Goal: Task Accomplishment & Management: Manage account settings

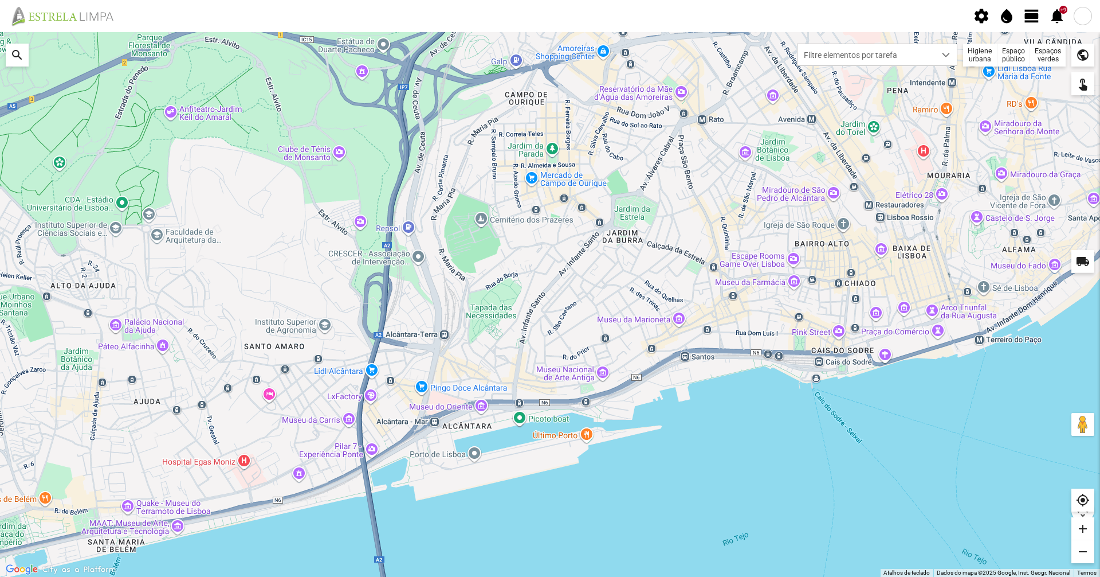
click at [1040, 18] on span "view_day" at bounding box center [1032, 15] width 17 height 17
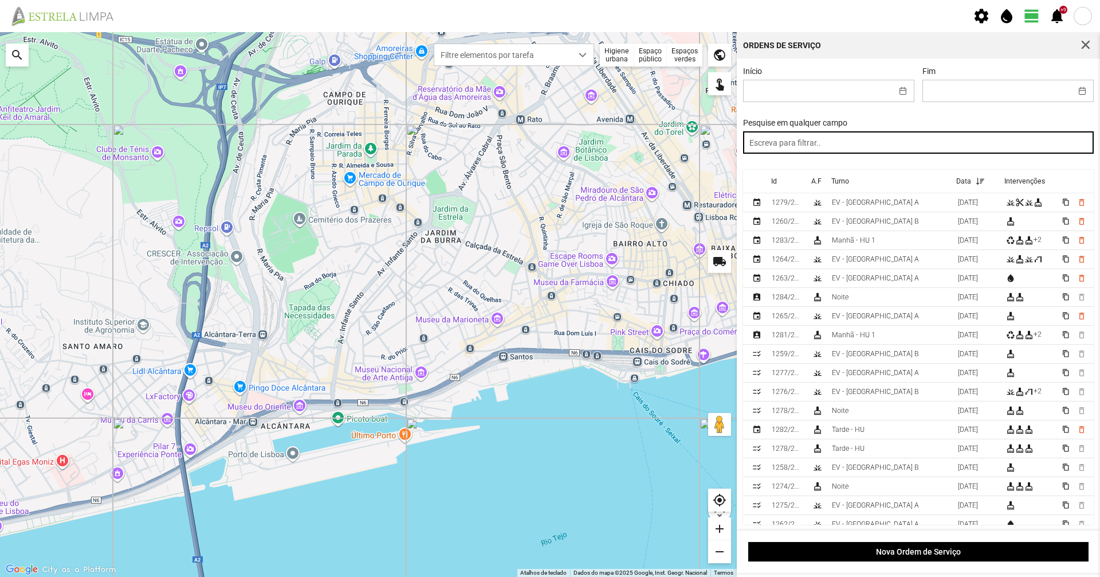
click at [873, 144] on input "text" at bounding box center [918, 142] width 351 height 22
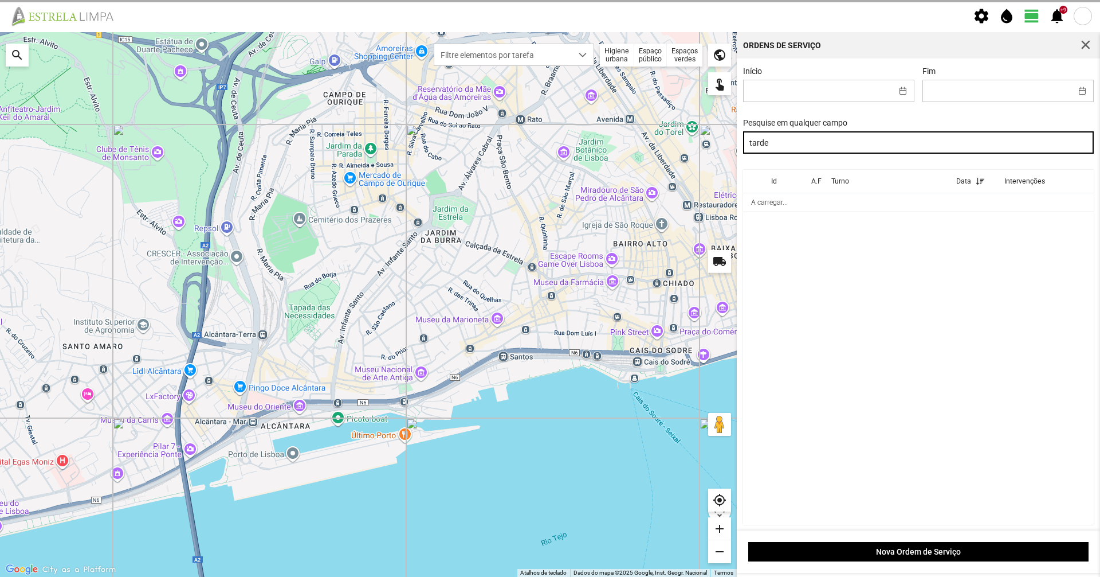
type input "tarde"
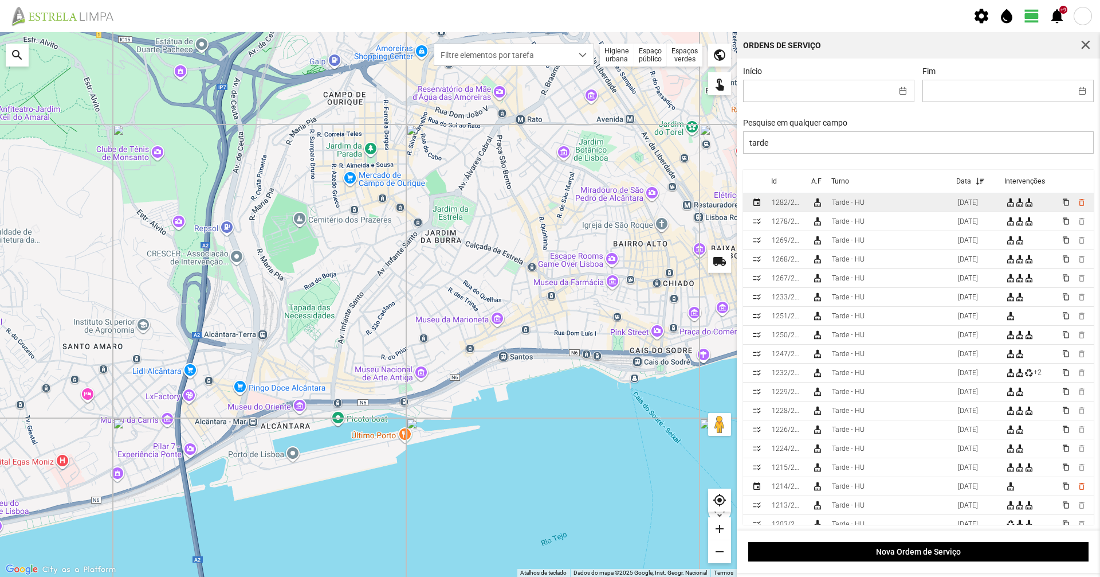
click at [844, 202] on div "Tarde - HU" at bounding box center [848, 202] width 33 height 8
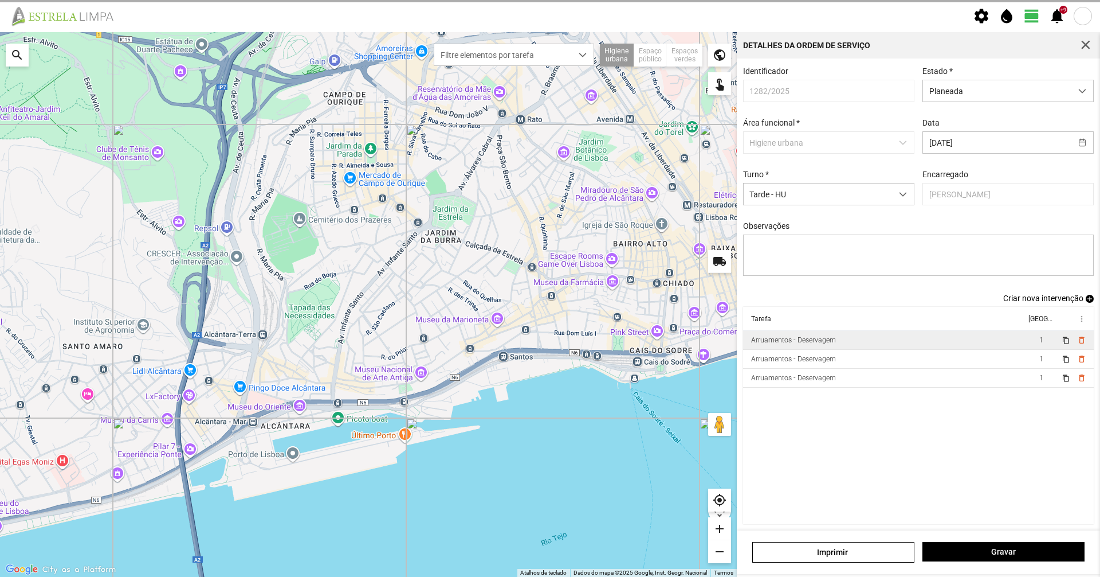
click at [798, 343] on div "Arruamentos - Deservagem" at bounding box center [793, 340] width 85 height 8
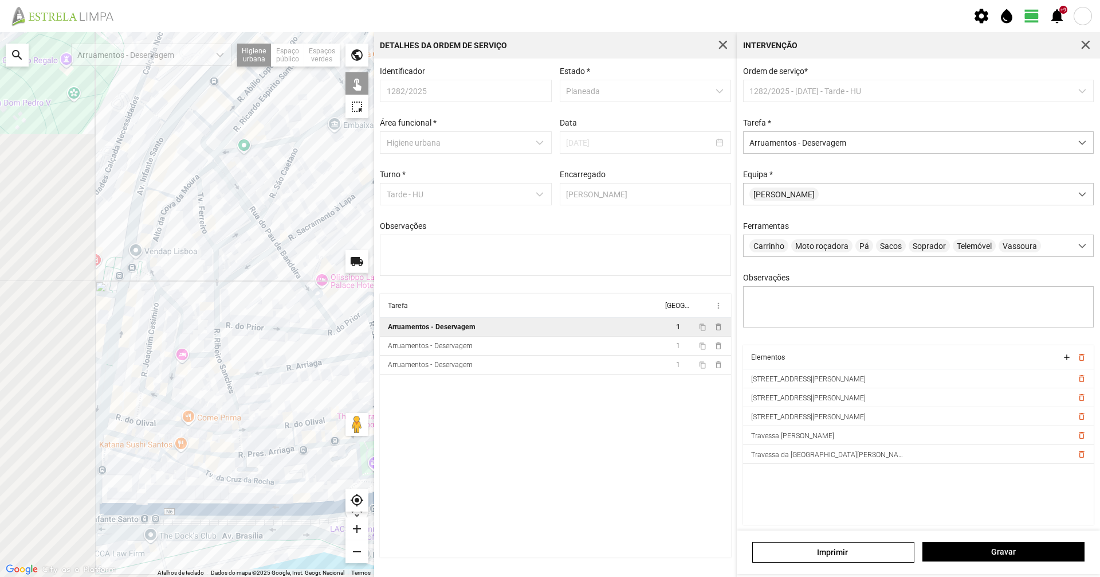
click at [397, 261] on div "Para navegar no mapa com gestos de toque, toque duas vezes sem soltar no mapa e…" at bounding box center [550, 304] width 1100 height 544
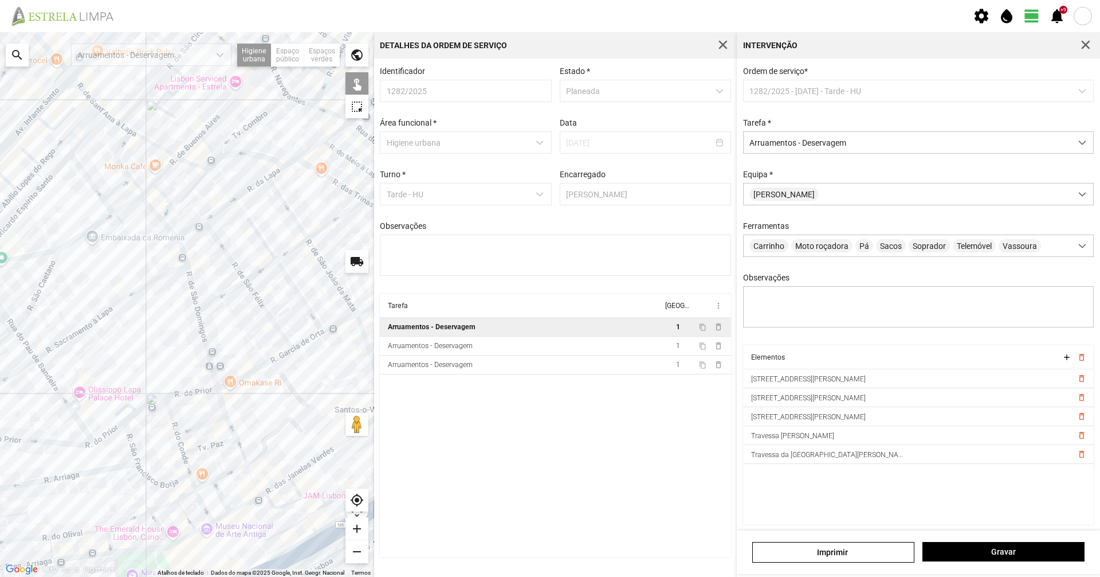
drag, startPoint x: 240, startPoint y: 340, endPoint x: 302, endPoint y: 316, distance: 66.6
click at [300, 316] on div at bounding box center [187, 304] width 374 height 544
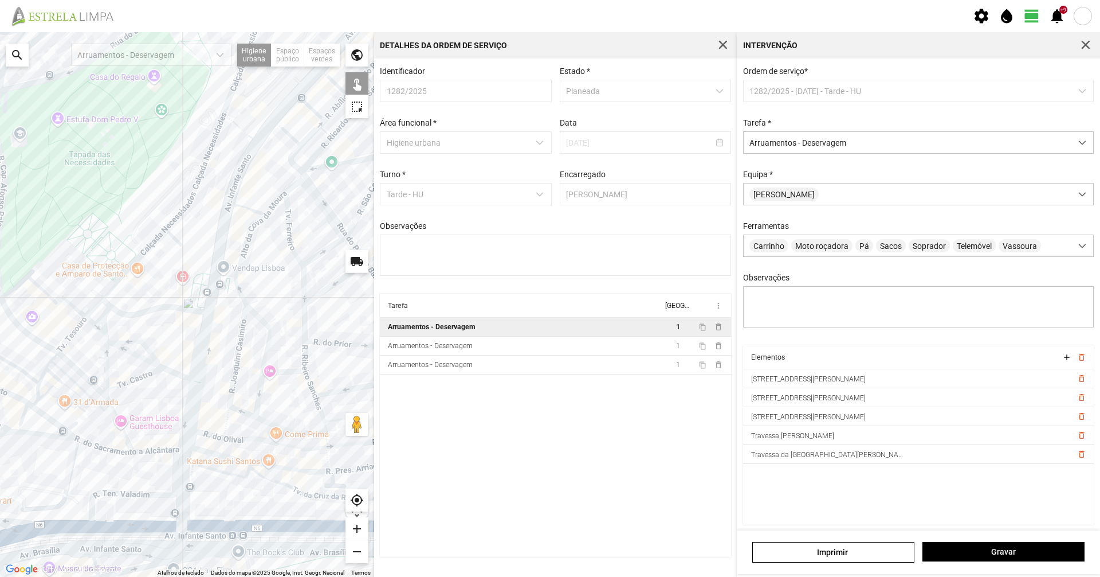
drag, startPoint x: 48, startPoint y: 412, endPoint x: 162, endPoint y: 402, distance: 114.4
click at [162, 402] on div at bounding box center [187, 304] width 374 height 544
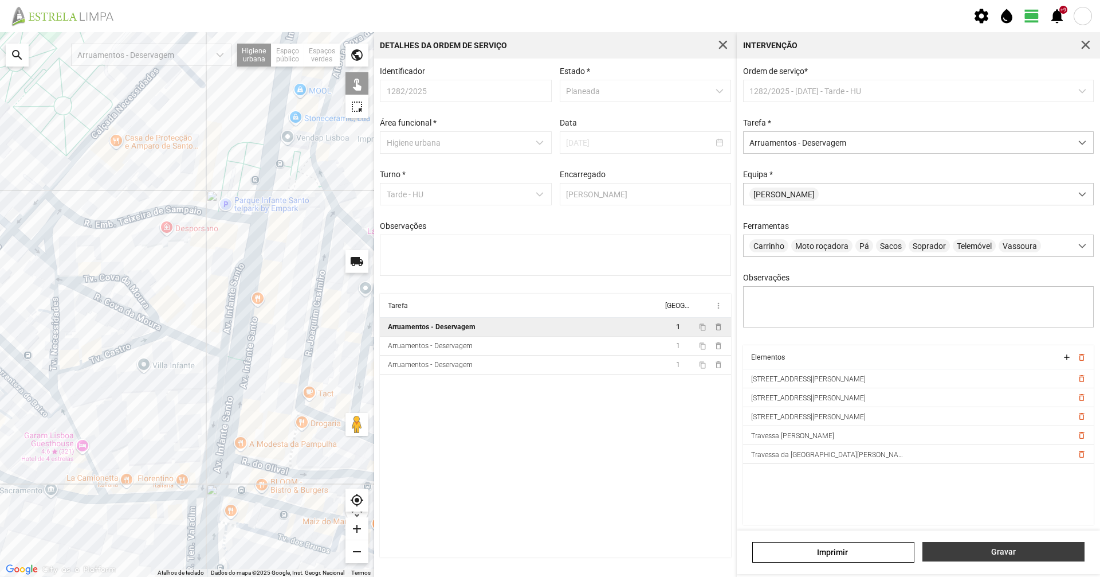
click at [1024, 559] on button "Gravar" at bounding box center [1004, 551] width 162 height 19
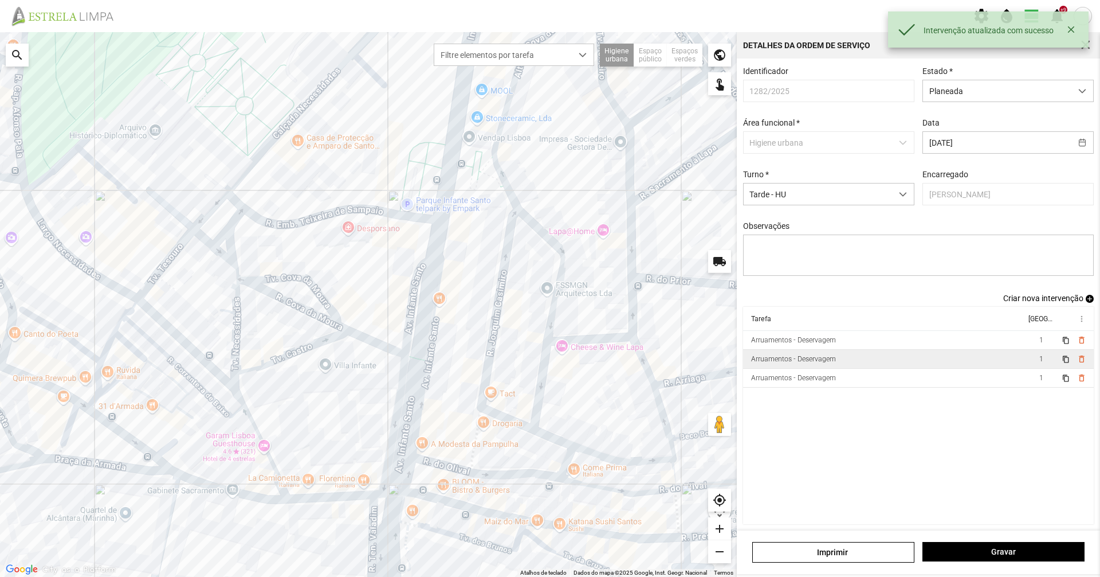
click at [790, 363] on div "Arruamentos - Deservagem" at bounding box center [793, 359] width 85 height 8
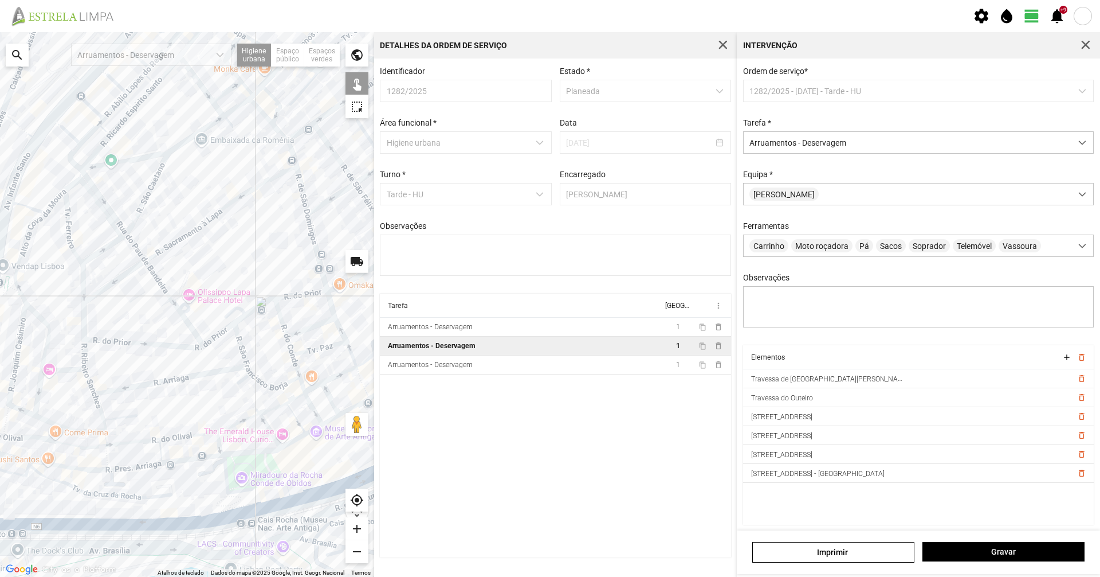
drag, startPoint x: 299, startPoint y: 334, endPoint x: 64, endPoint y: 347, distance: 235.4
click at [64, 347] on div at bounding box center [187, 304] width 374 height 544
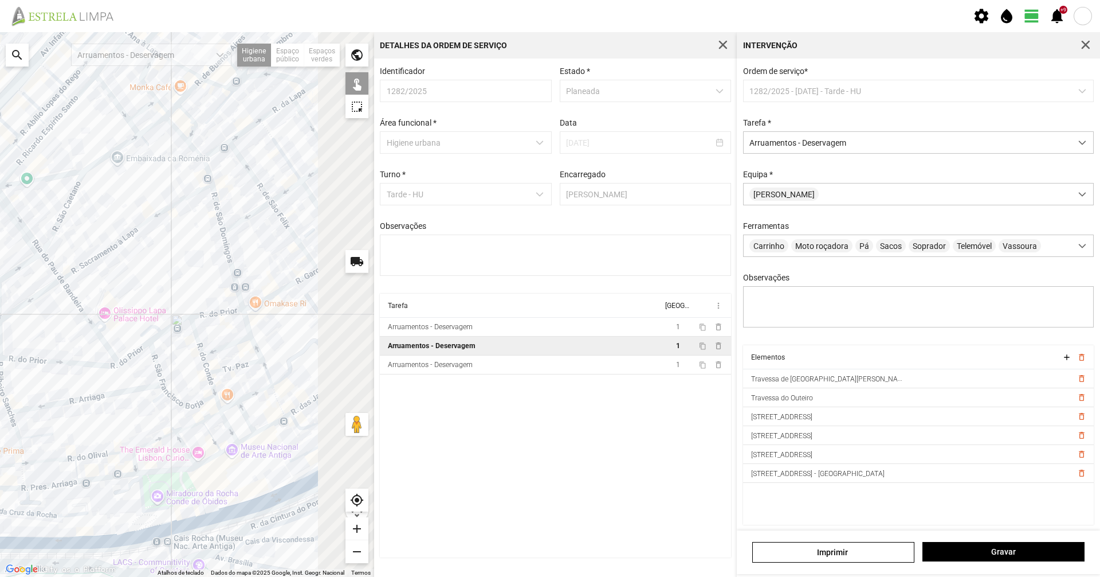
drag, startPoint x: 50, startPoint y: 332, endPoint x: 3, endPoint y: 349, distance: 49.3
click at [3, 348] on div at bounding box center [187, 304] width 374 height 544
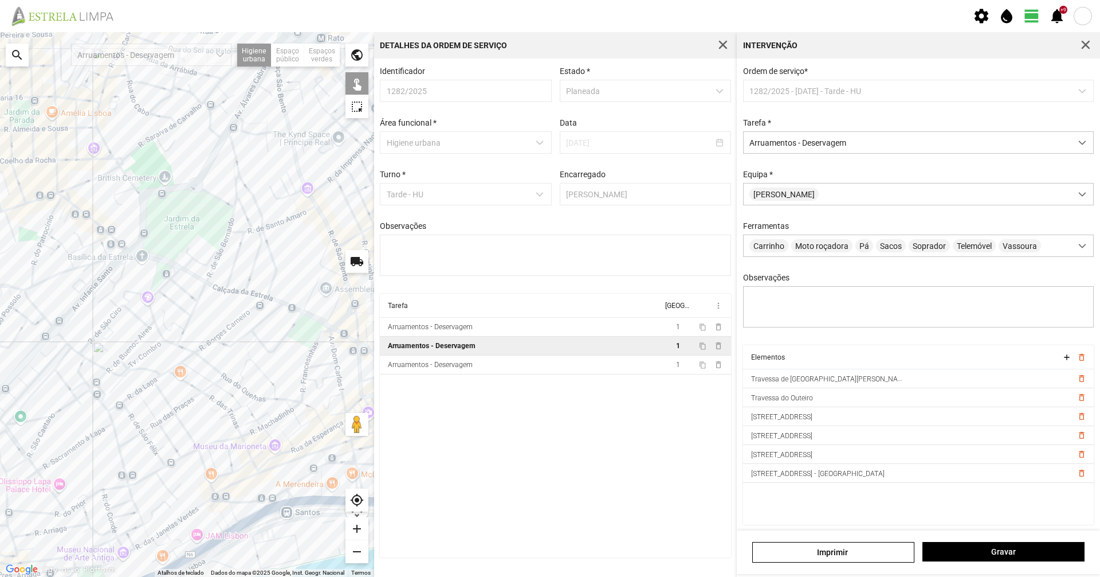
drag, startPoint x: 140, startPoint y: 171, endPoint x: 202, endPoint y: 317, distance: 158.7
click at [216, 308] on div at bounding box center [187, 304] width 374 height 544
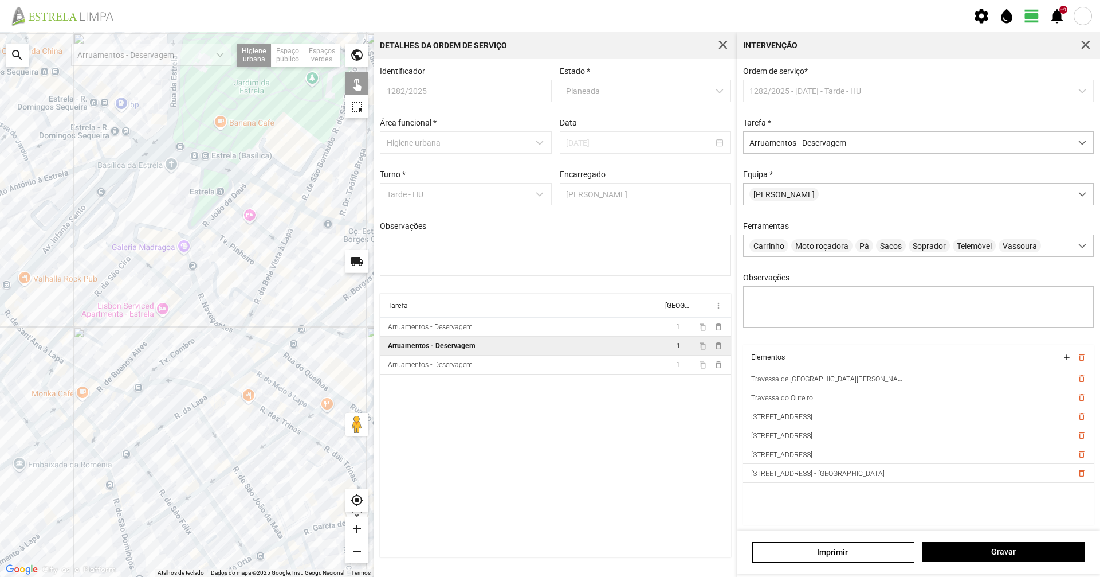
click at [166, 359] on div at bounding box center [187, 304] width 374 height 544
click at [123, 394] on div at bounding box center [187, 304] width 374 height 544
click at [136, 389] on div at bounding box center [187, 304] width 374 height 544
click at [142, 394] on div at bounding box center [187, 304] width 374 height 544
click at [143, 399] on div at bounding box center [187, 304] width 374 height 544
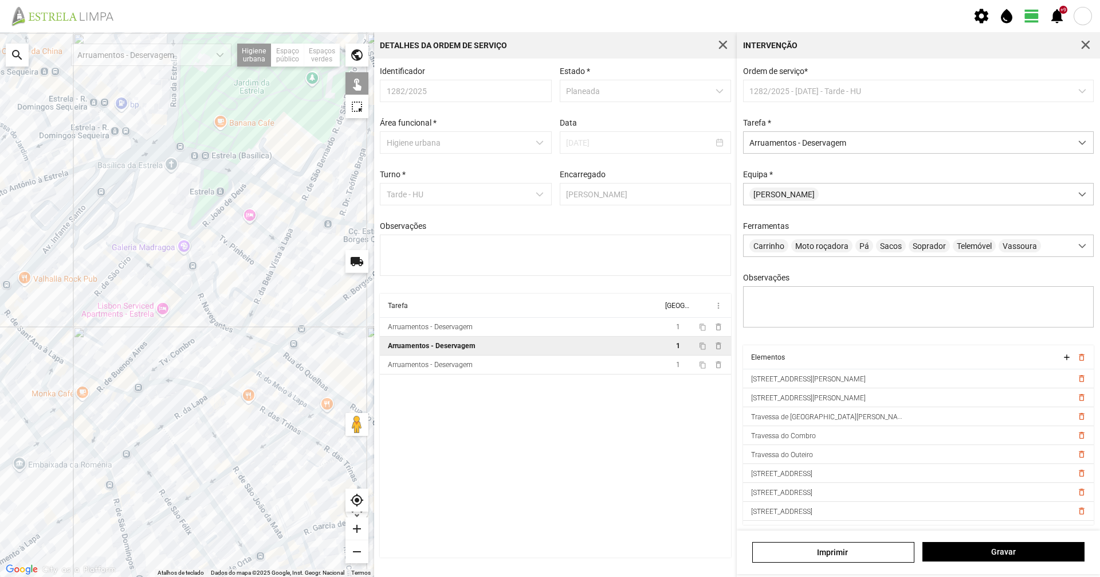
click at [138, 257] on div at bounding box center [187, 304] width 374 height 544
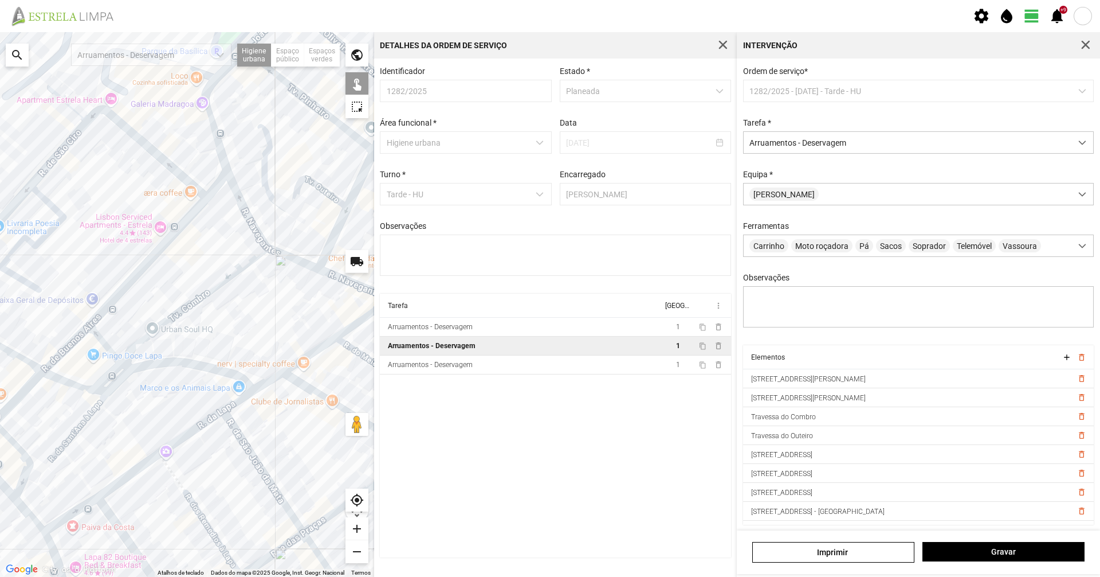
click at [181, 362] on div at bounding box center [187, 304] width 374 height 544
click at [115, 387] on div at bounding box center [187, 304] width 374 height 544
click at [95, 408] on div at bounding box center [187, 304] width 374 height 544
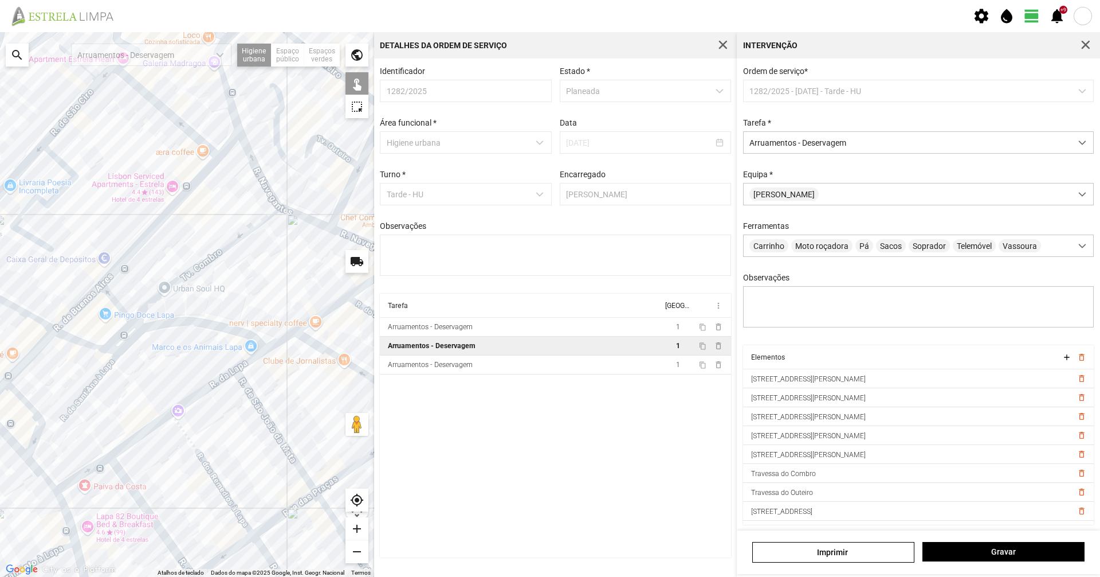
drag, startPoint x: 275, startPoint y: 260, endPoint x: 278, endPoint y: 249, distance: 11.3
click at [278, 249] on div at bounding box center [187, 304] width 374 height 544
click at [1058, 553] on span "Gravar" at bounding box center [1004, 551] width 150 height 9
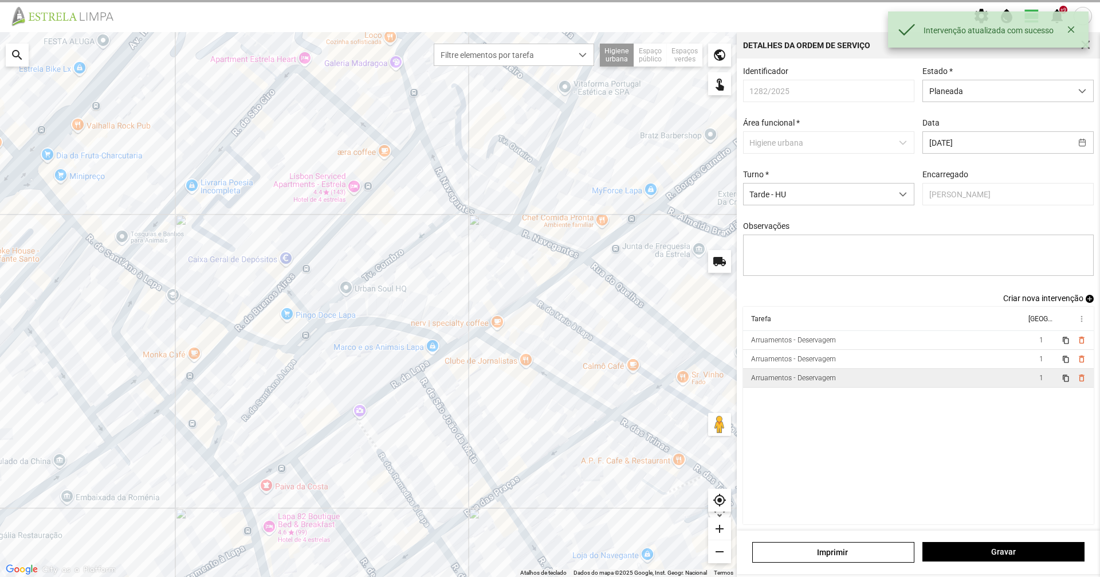
click at [885, 383] on td "Arruamentos - Deservagem" at bounding box center [884, 378] width 283 height 19
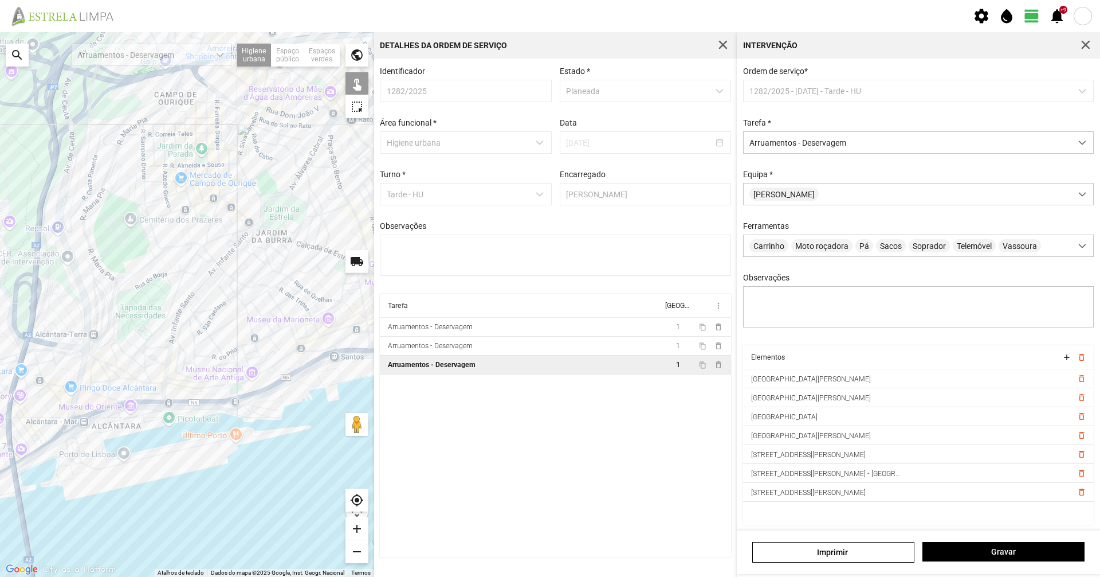
drag, startPoint x: 213, startPoint y: 327, endPoint x: 232, endPoint y: 221, distance: 107.1
click at [232, 221] on div at bounding box center [187, 304] width 374 height 544
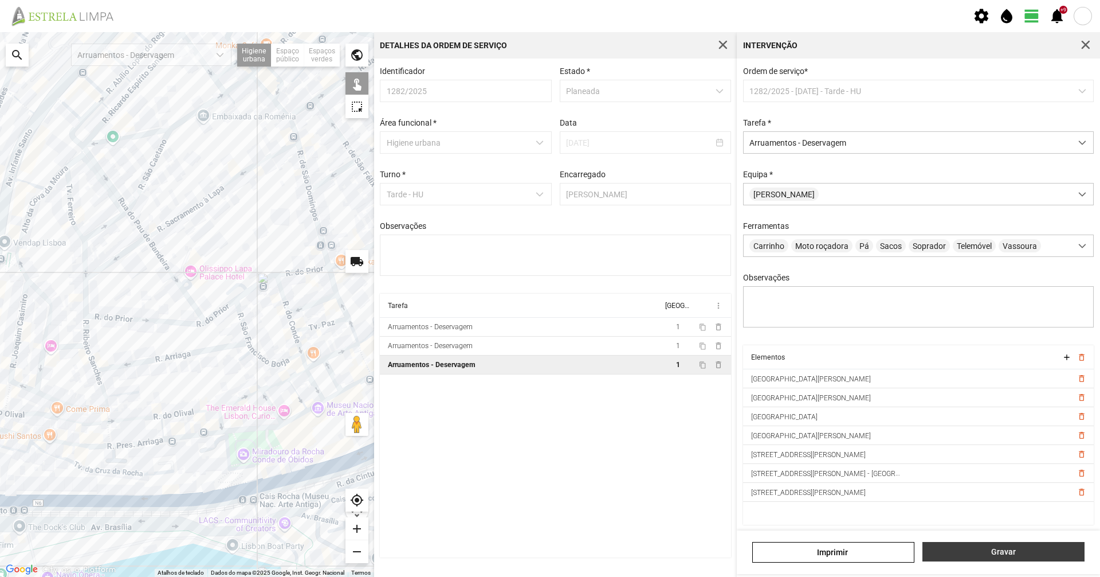
click at [996, 554] on span "Gravar" at bounding box center [1004, 551] width 150 height 9
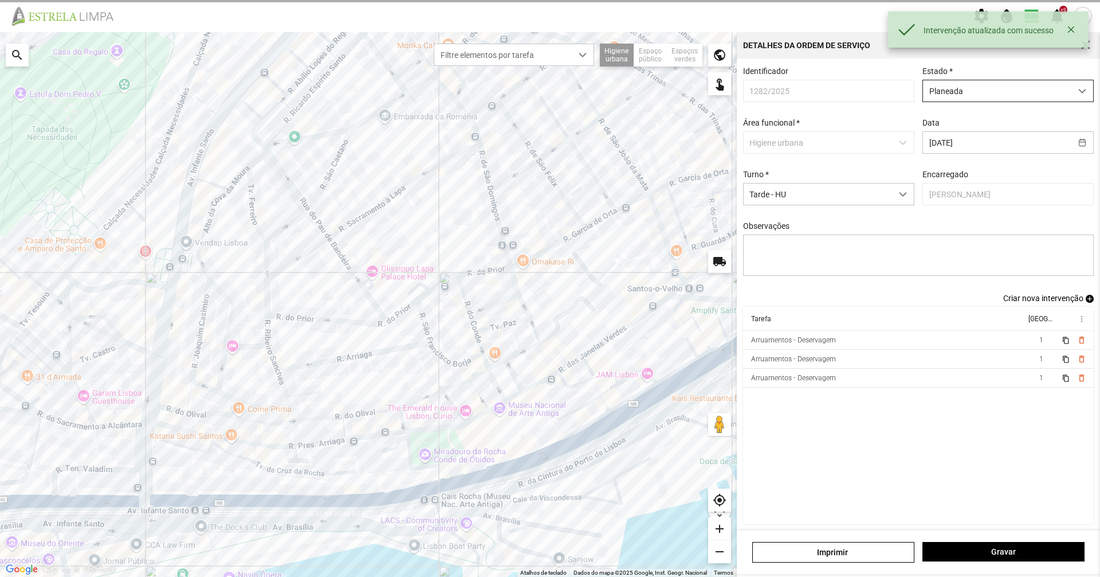
click at [993, 93] on span "Planeada" at bounding box center [997, 90] width 148 height 21
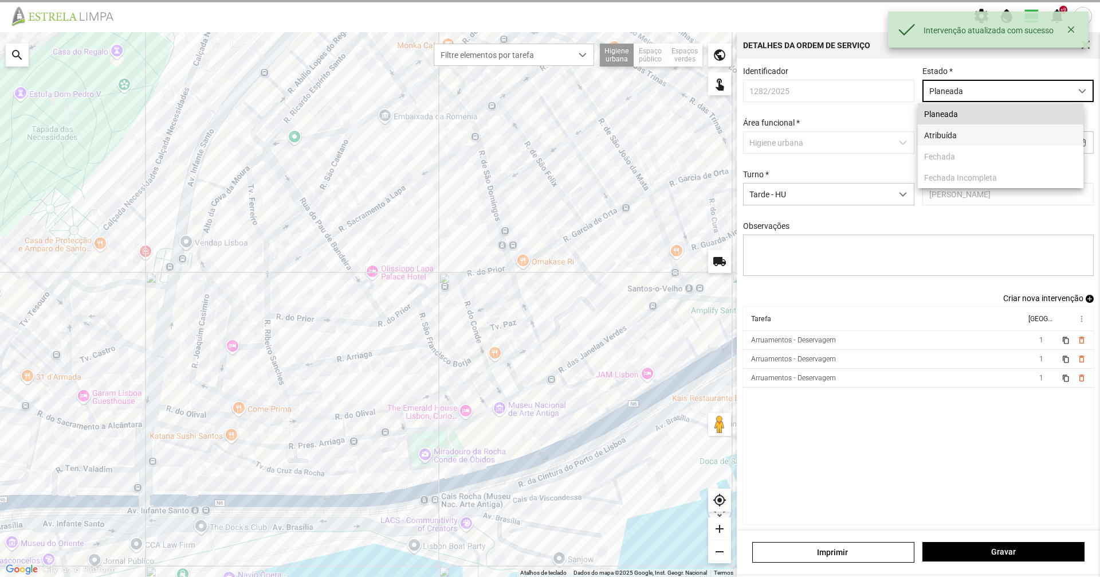
scroll to position [6, 51]
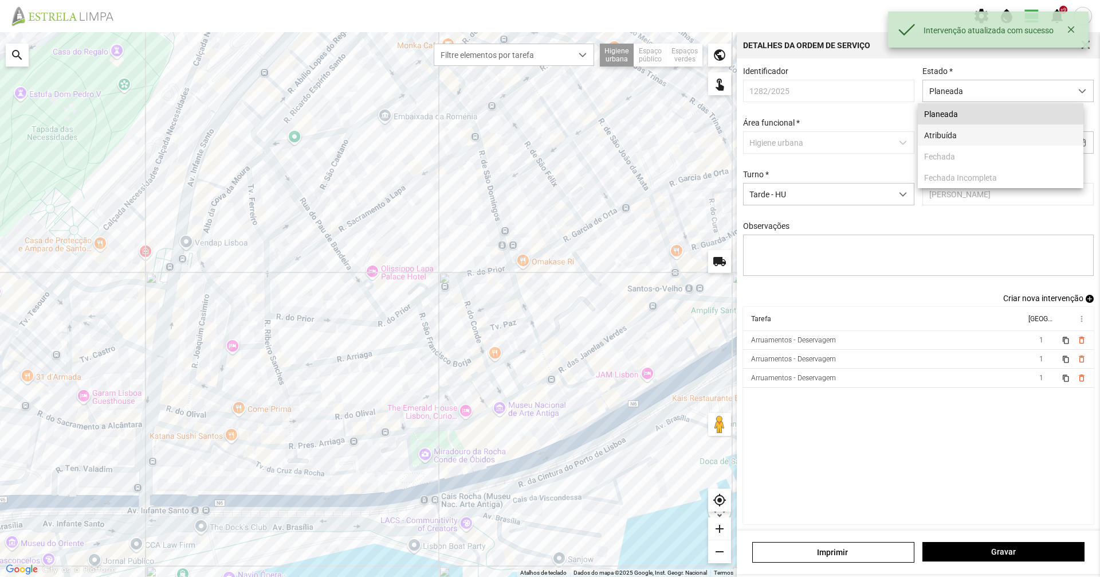
click at [963, 139] on li "Atribuída" at bounding box center [1001, 134] width 166 height 21
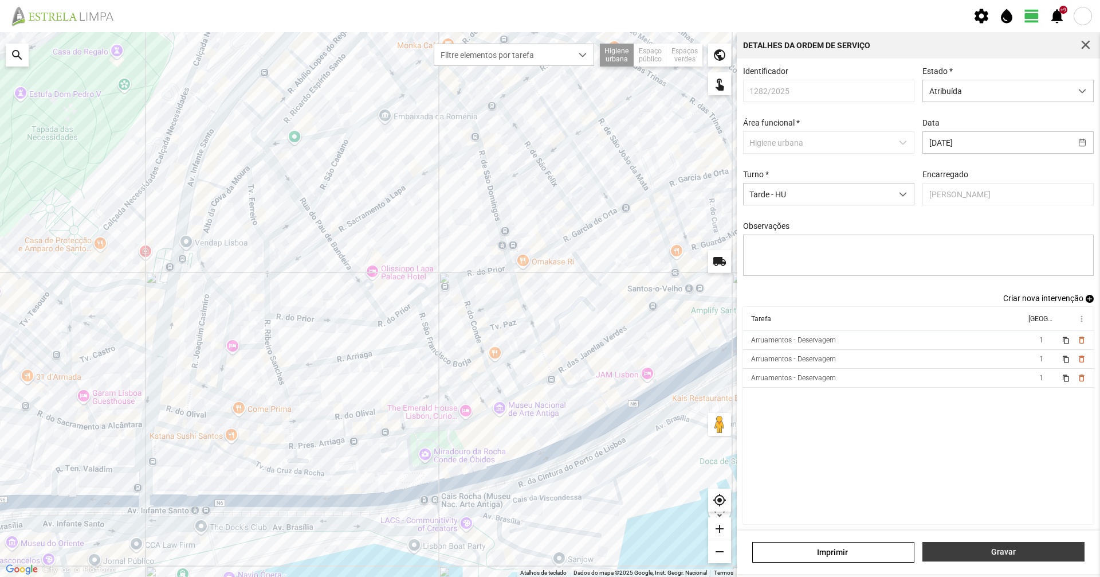
click at [981, 550] on span "Gravar" at bounding box center [1004, 551] width 150 height 9
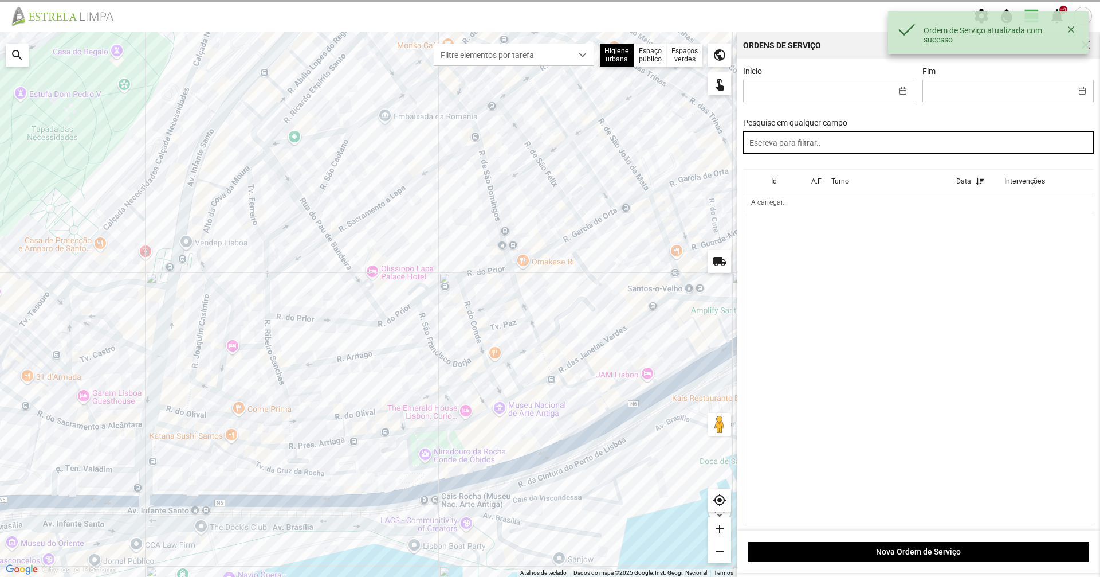
click at [848, 146] on input "text" at bounding box center [918, 142] width 351 height 22
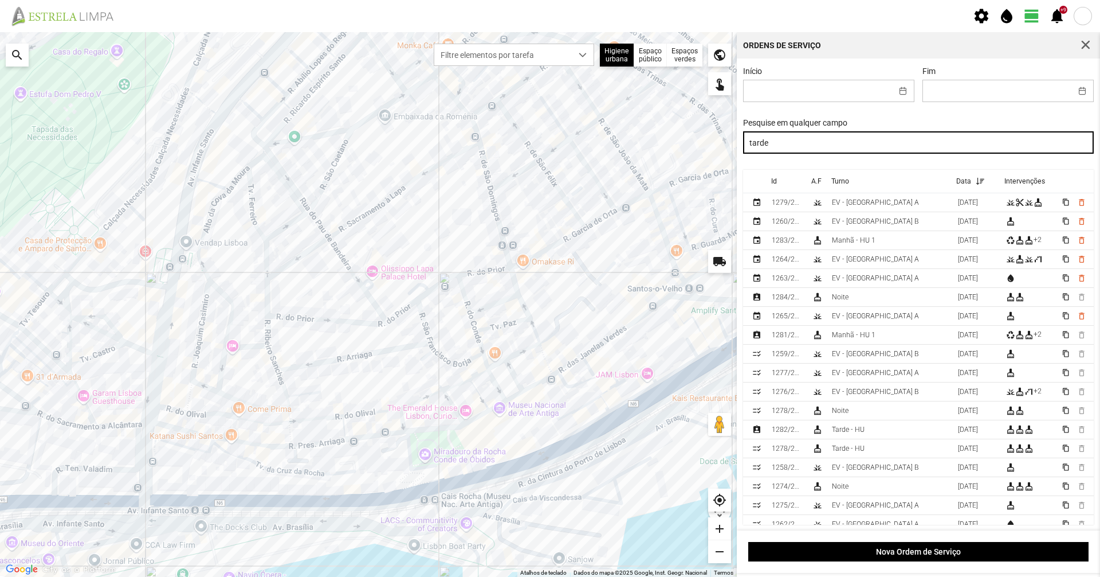
type input "tarde"
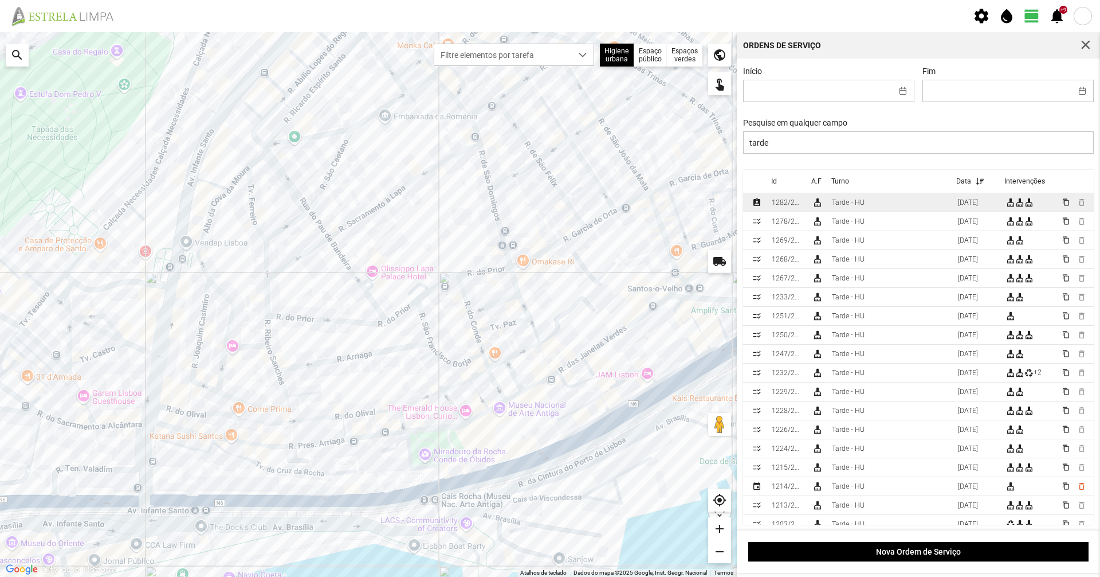
click at [795, 205] on div "1282/2025" at bounding box center [787, 202] width 31 height 8
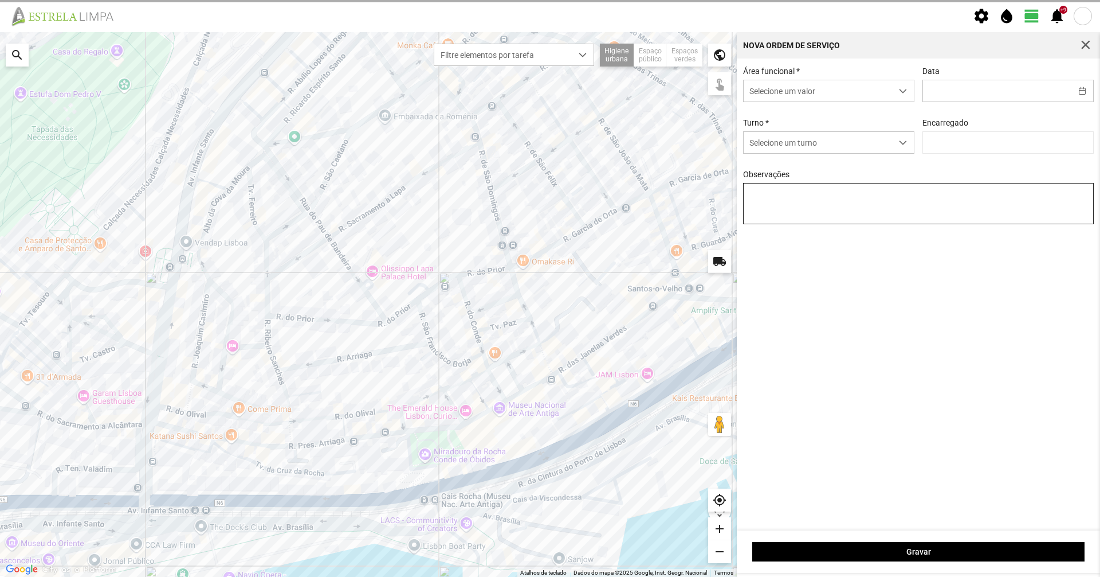
type input "[DATE]"
type input "[PERSON_NAME]"
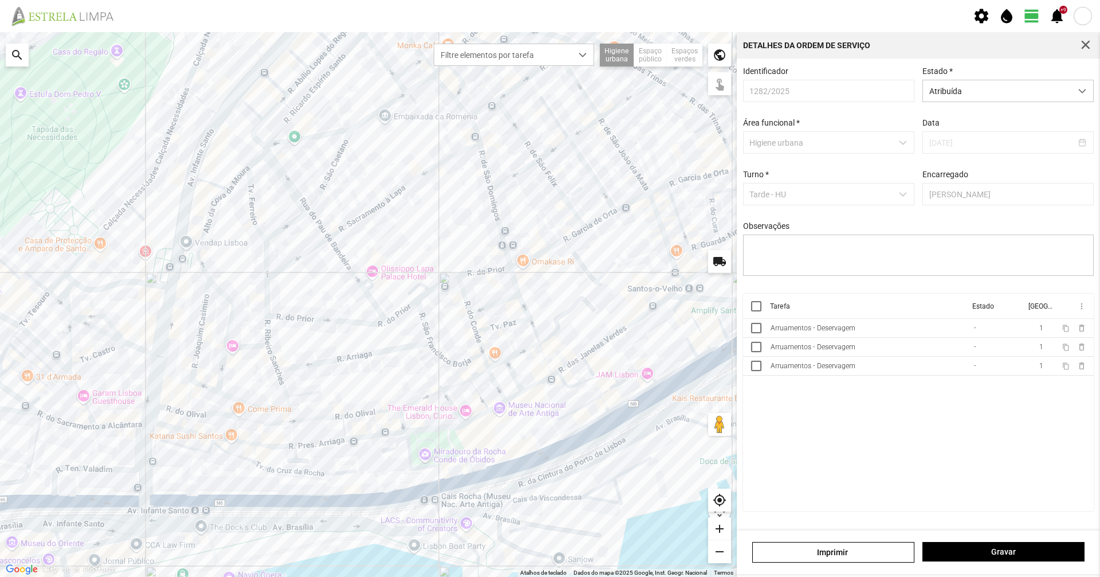
click at [820, 331] on div "Arruamentos - Deservagem" at bounding box center [813, 328] width 85 height 8
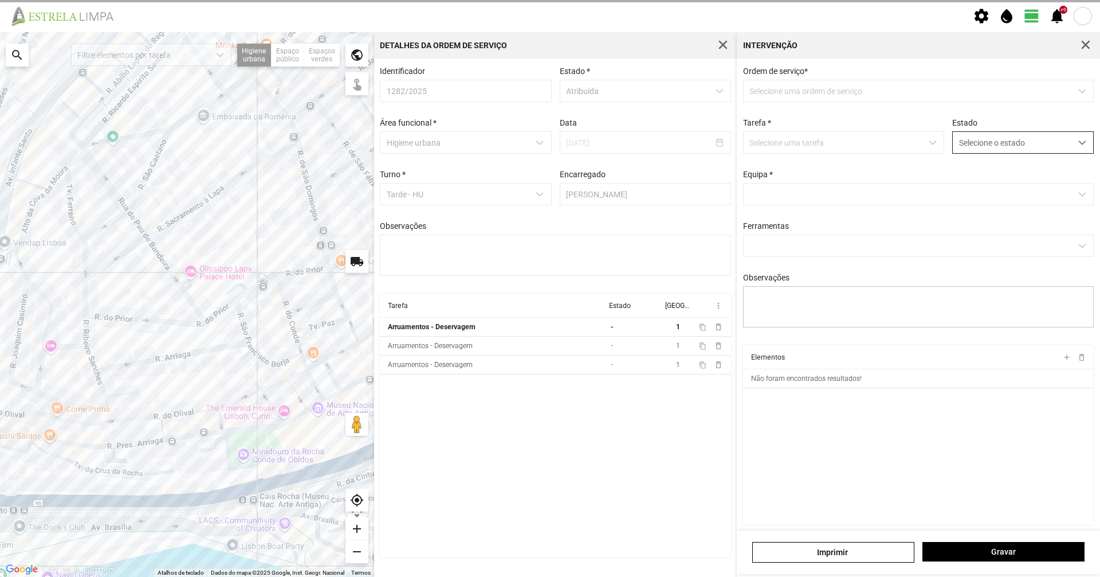
click at [963, 144] on span "Selecione o estado" at bounding box center [1012, 142] width 119 height 21
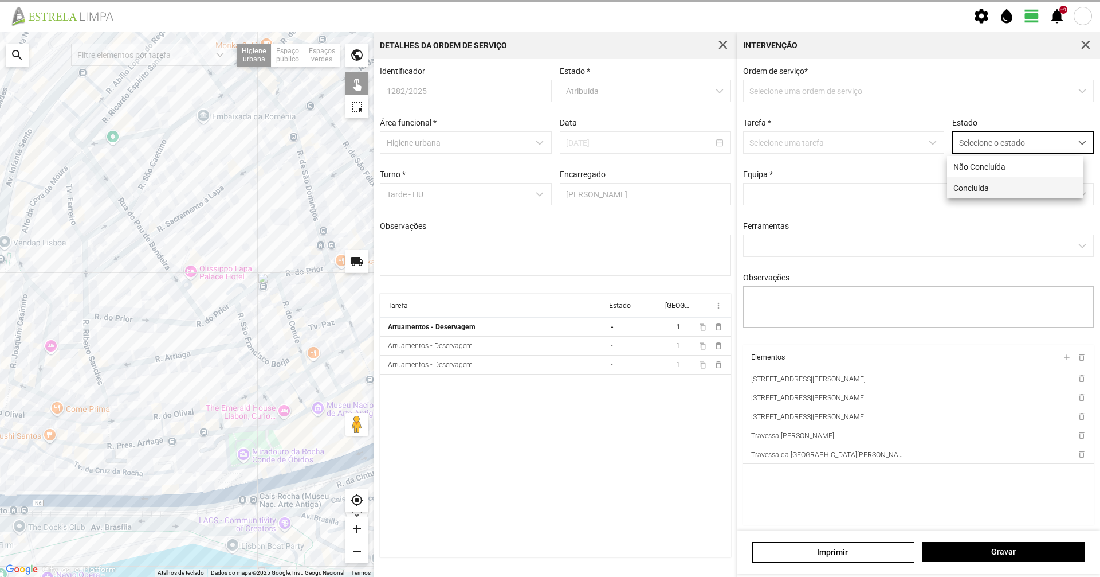
scroll to position [6, 51]
click at [981, 190] on li "Concluída" at bounding box center [1015, 187] width 136 height 21
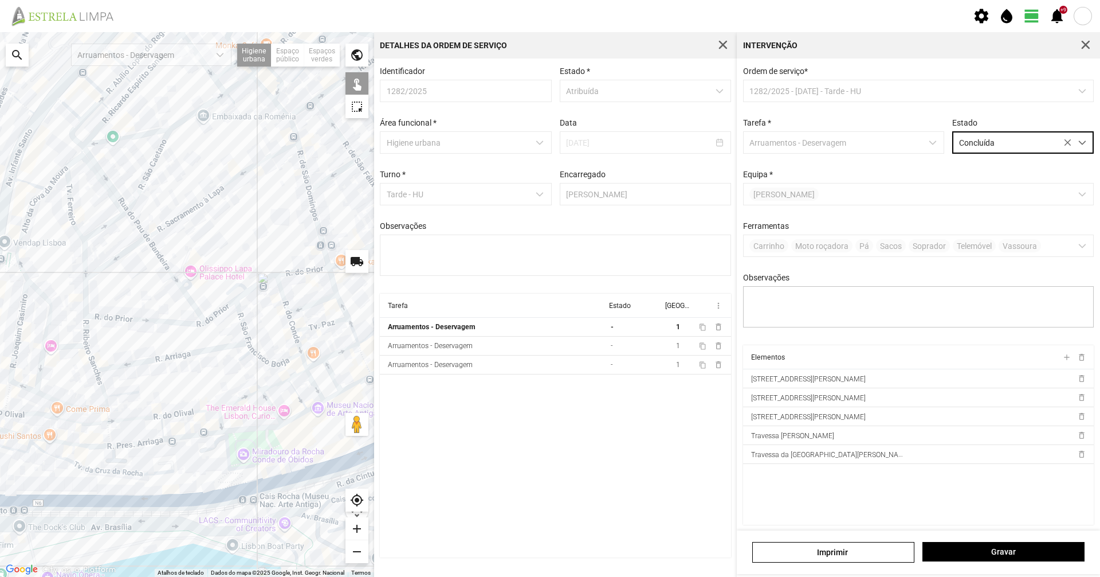
click at [1050, 565] on div "[PERSON_NAME]" at bounding box center [918, 552] width 363 height 44
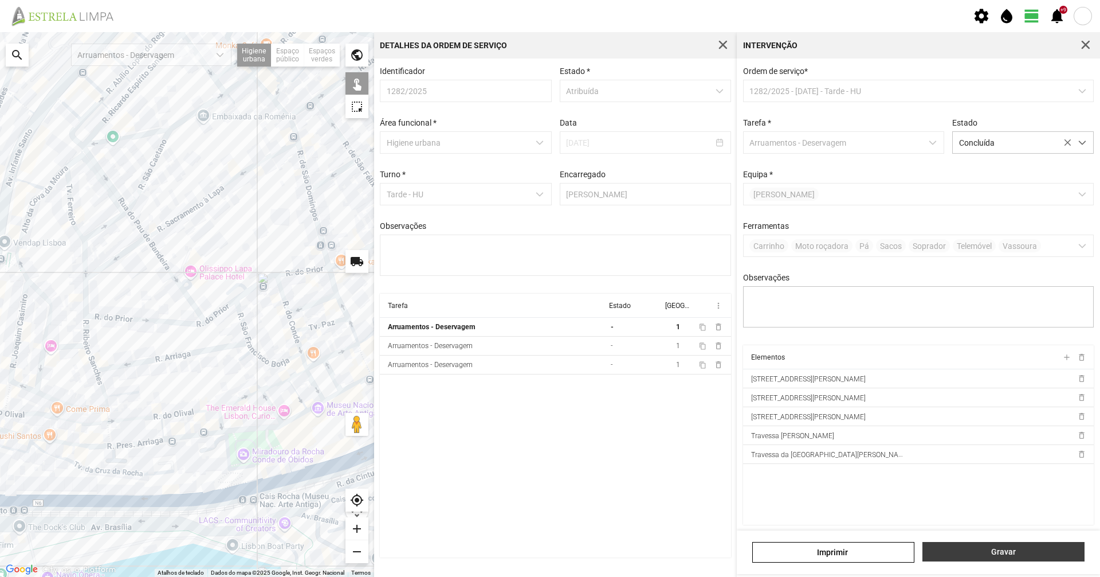
click at [1048, 561] on button "Gravar" at bounding box center [1004, 551] width 162 height 19
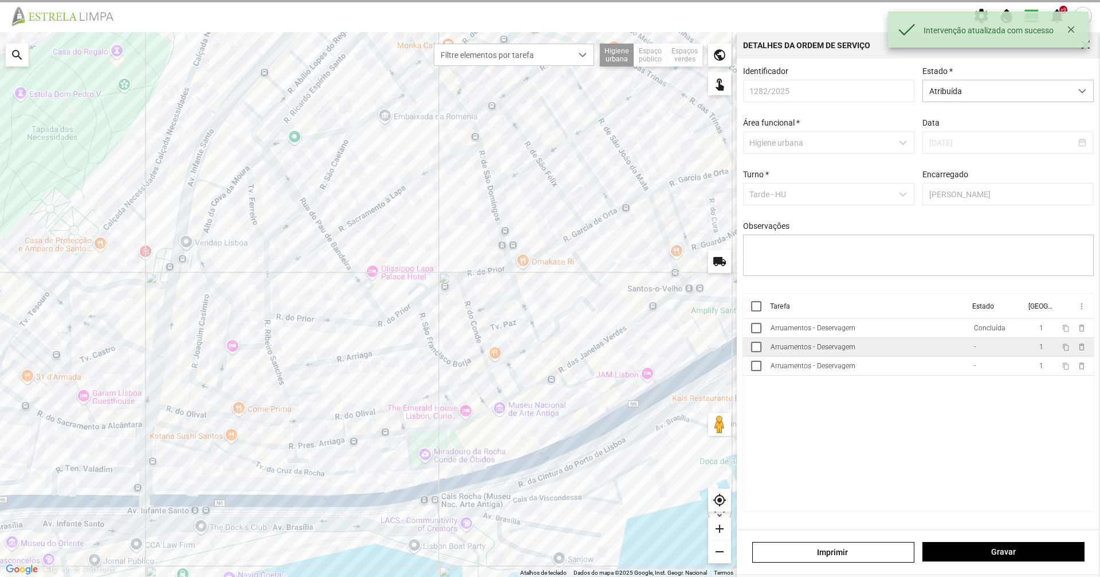
click at [976, 356] on td "-" at bounding box center [997, 347] width 56 height 19
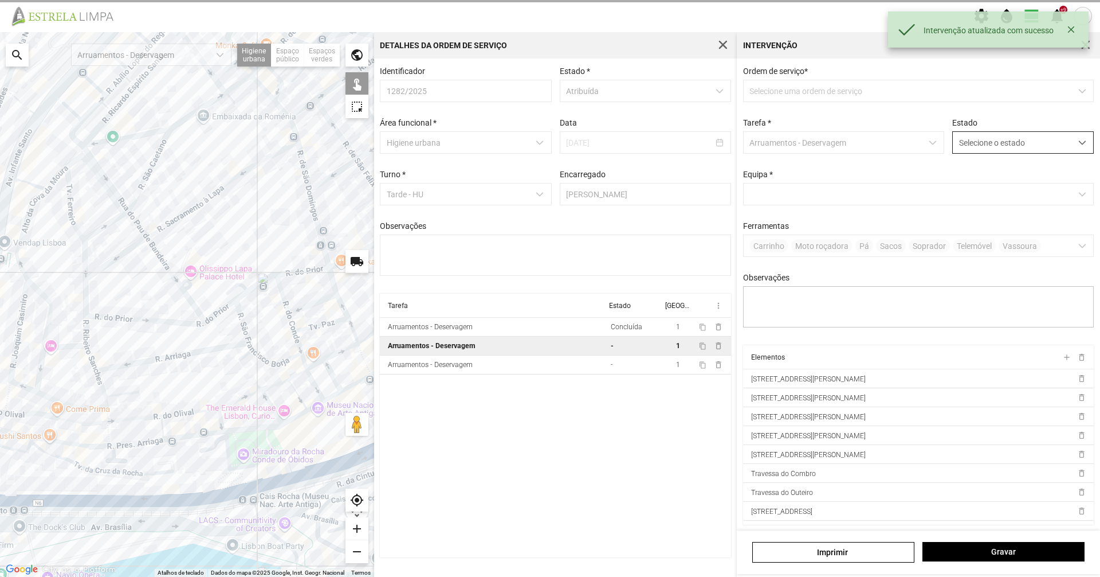
click at [1005, 153] on span "Selecione o estado" at bounding box center [1012, 142] width 119 height 21
click at [1005, 179] on li "Concluída" at bounding box center [1015, 187] width 136 height 21
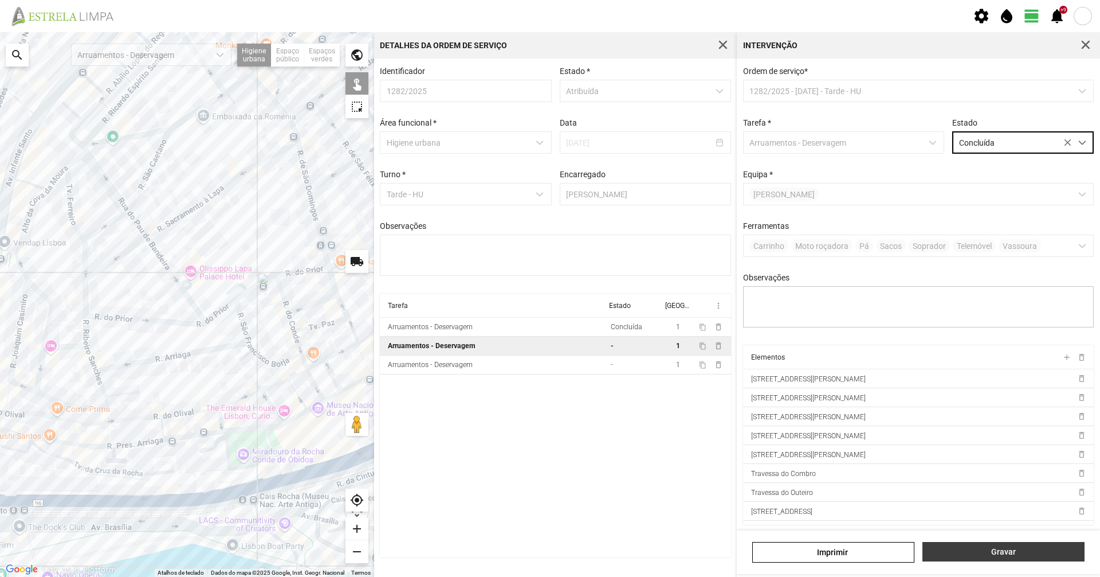
click at [1016, 550] on span "Gravar" at bounding box center [1004, 551] width 150 height 9
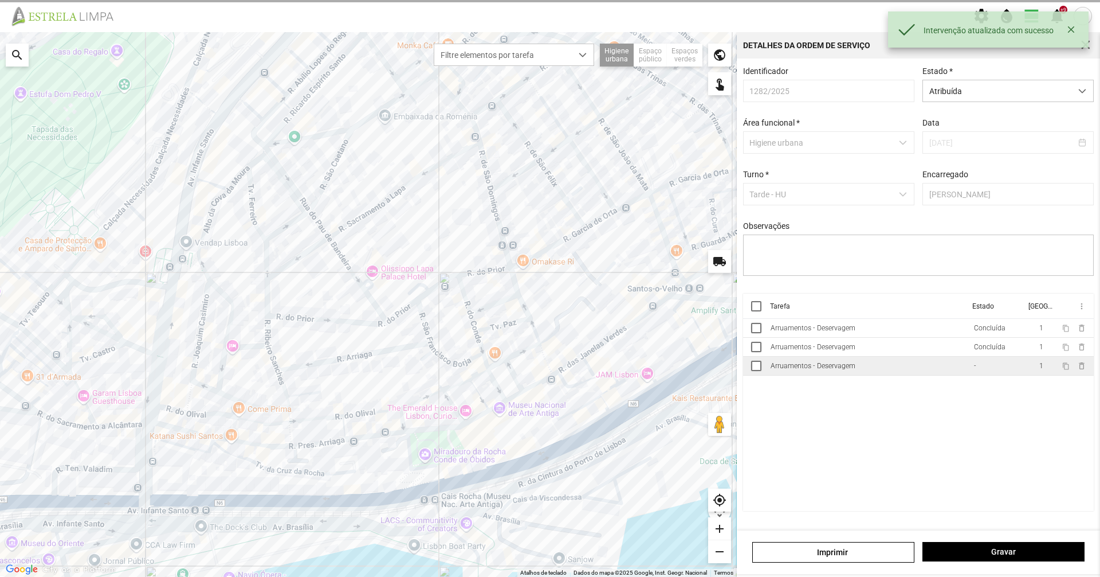
click at [922, 372] on td "Arruamentos - Deservagem" at bounding box center [867, 365] width 203 height 19
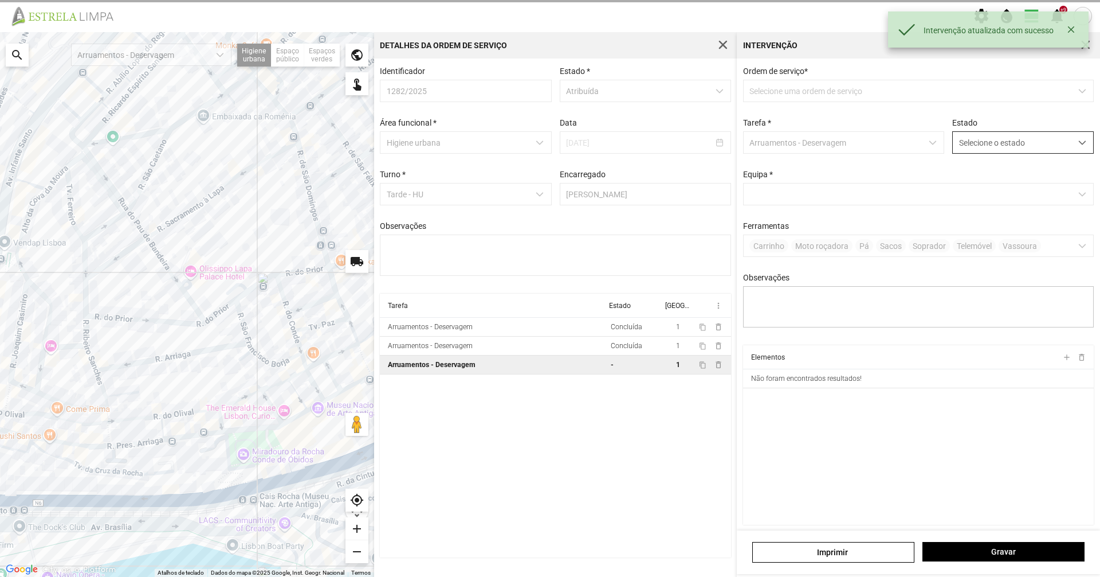
click at [989, 142] on span "Selecione o estado" at bounding box center [1012, 142] width 119 height 21
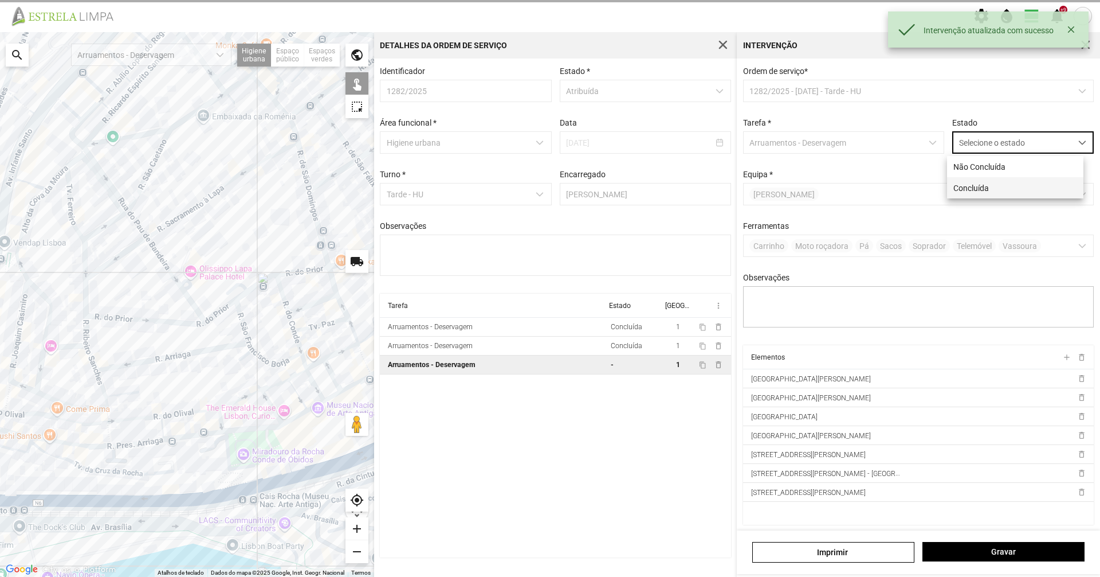
scroll to position [6, 51]
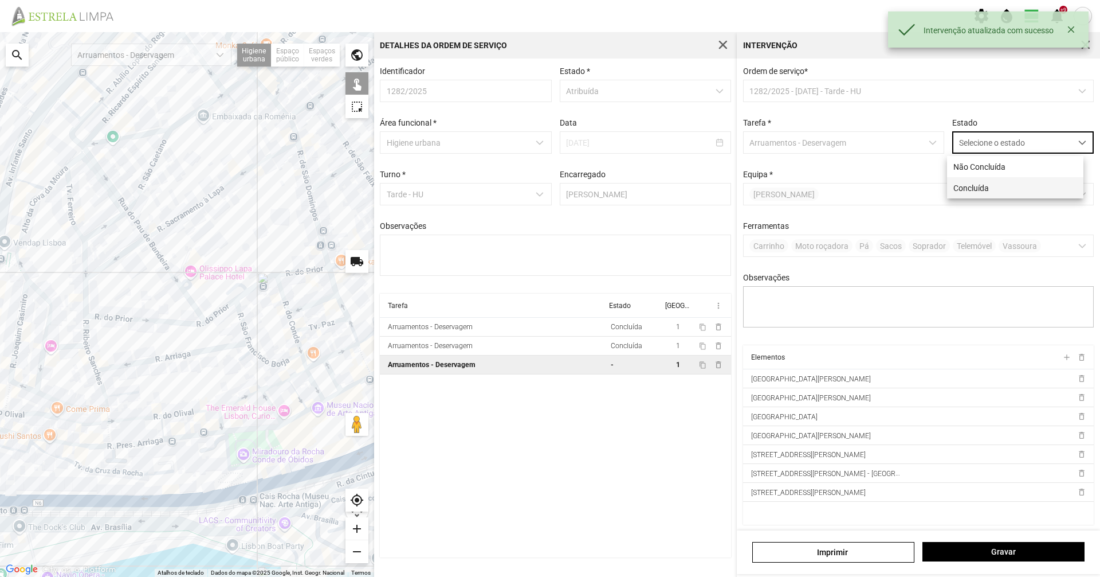
click at [989, 192] on li "Concluída" at bounding box center [1015, 187] width 136 height 21
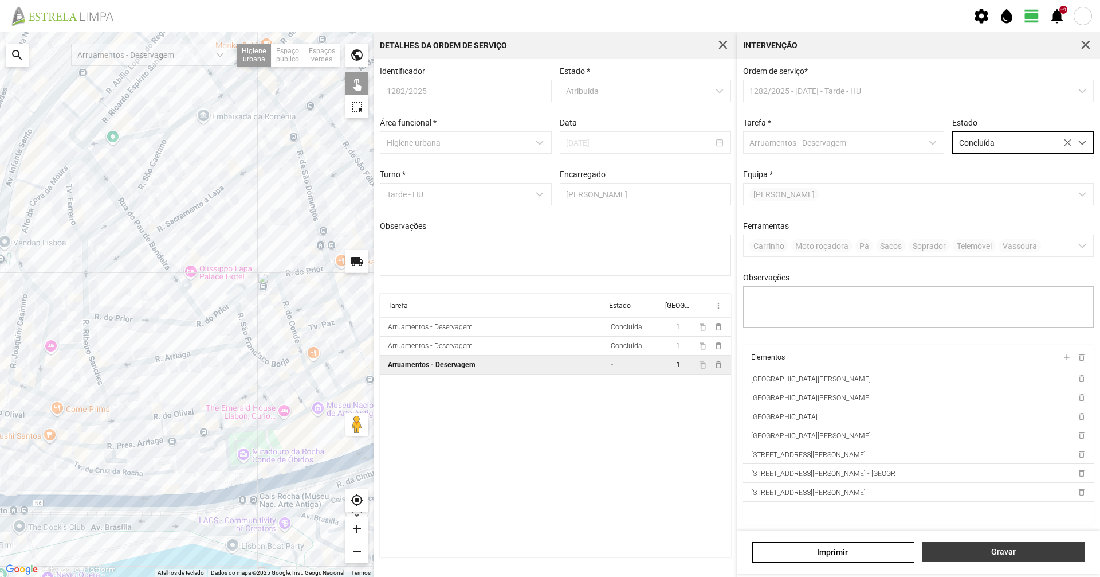
click at [1017, 547] on span "Gravar" at bounding box center [1004, 551] width 150 height 9
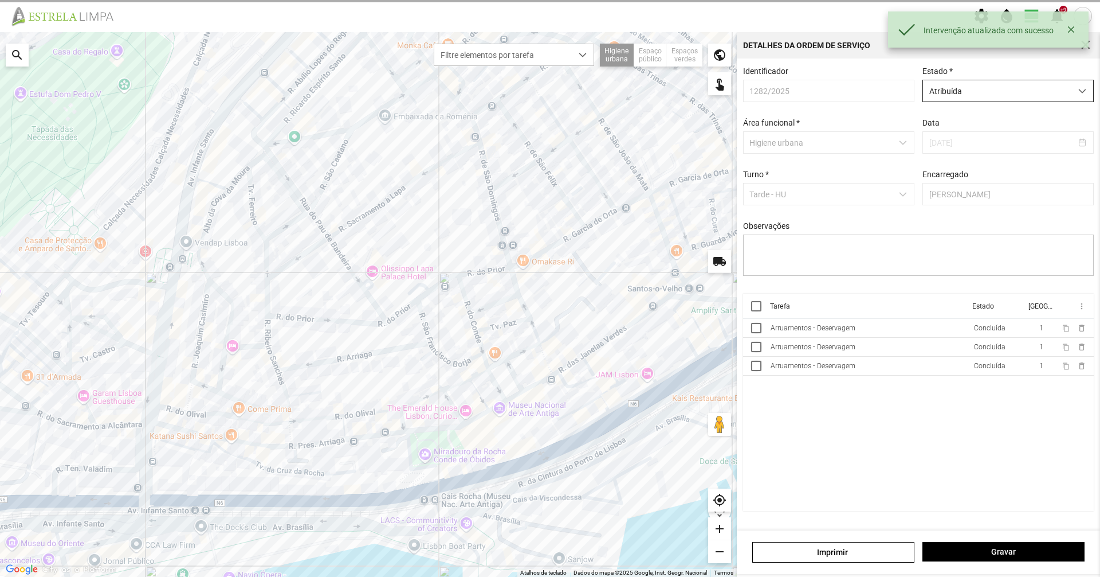
click at [979, 92] on span "Atribuída" at bounding box center [997, 90] width 148 height 21
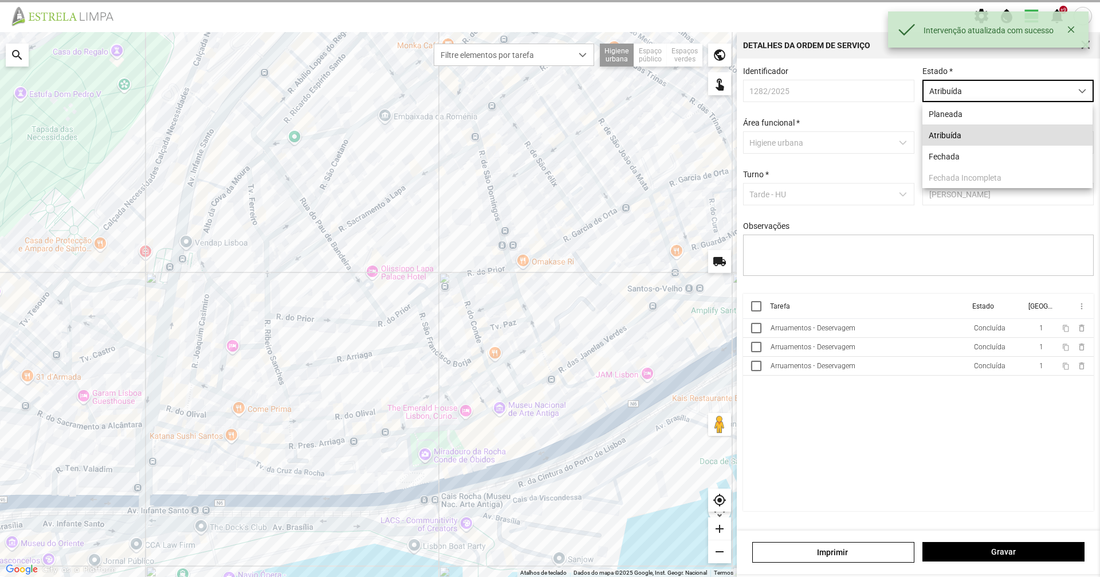
scroll to position [6, 51]
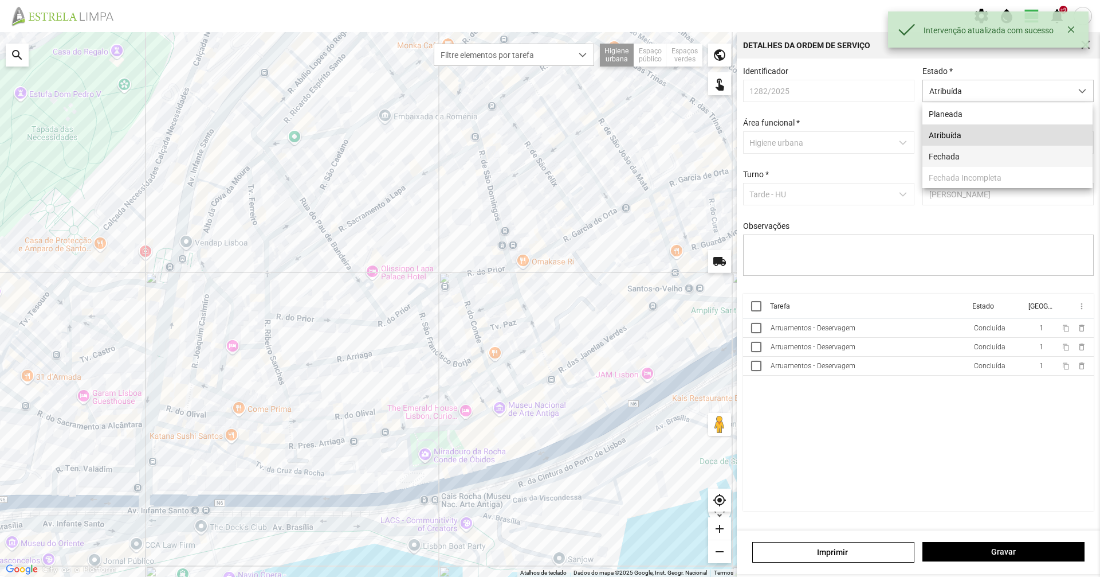
click at [963, 163] on li "Fechada" at bounding box center [1008, 156] width 170 height 21
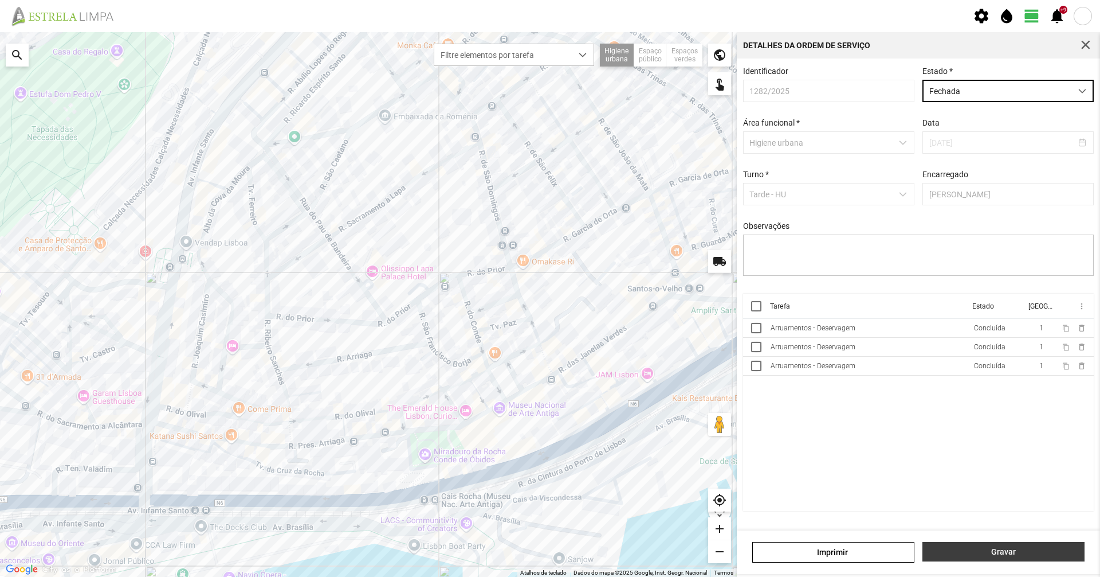
click at [989, 550] on span "Gravar" at bounding box center [1004, 551] width 150 height 9
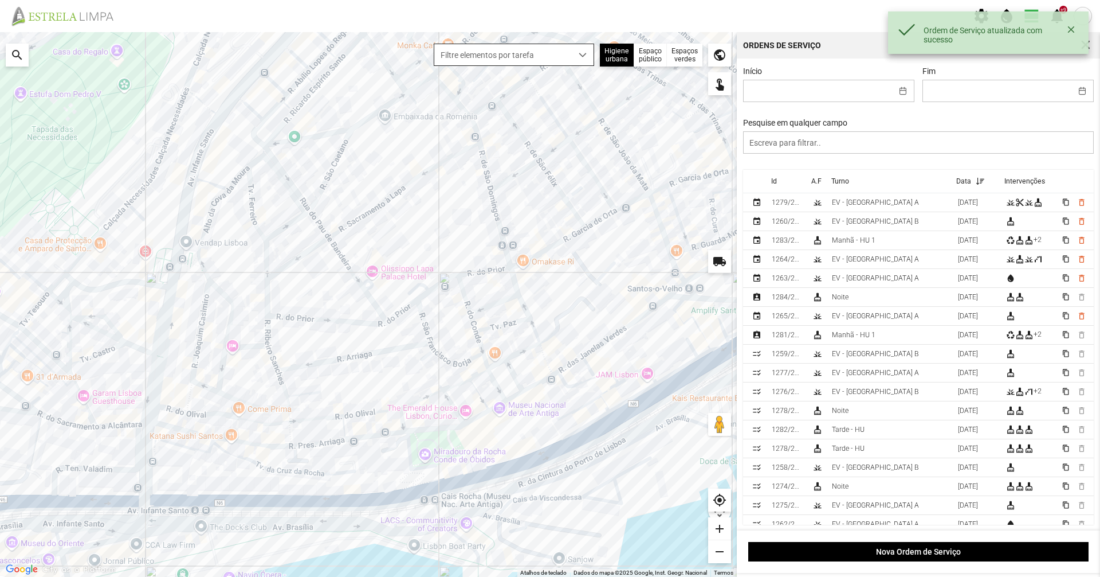
click at [547, 64] on span "Filtre elementos por tarefa" at bounding box center [503, 54] width 138 height 21
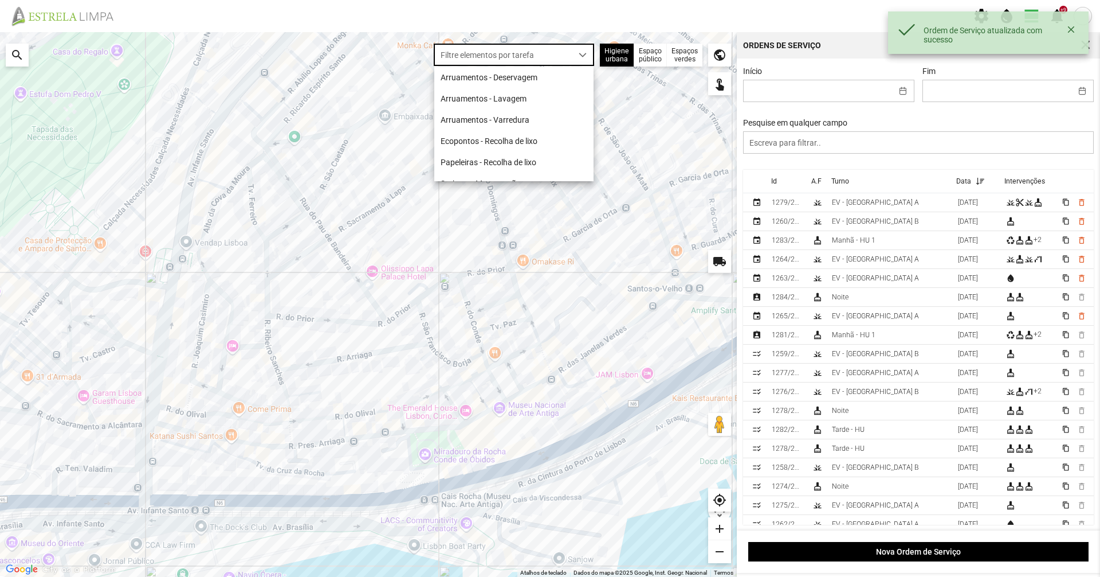
scroll to position [6, 51]
click at [543, 73] on li "Arruamentos - Deservagem" at bounding box center [513, 76] width 159 height 21
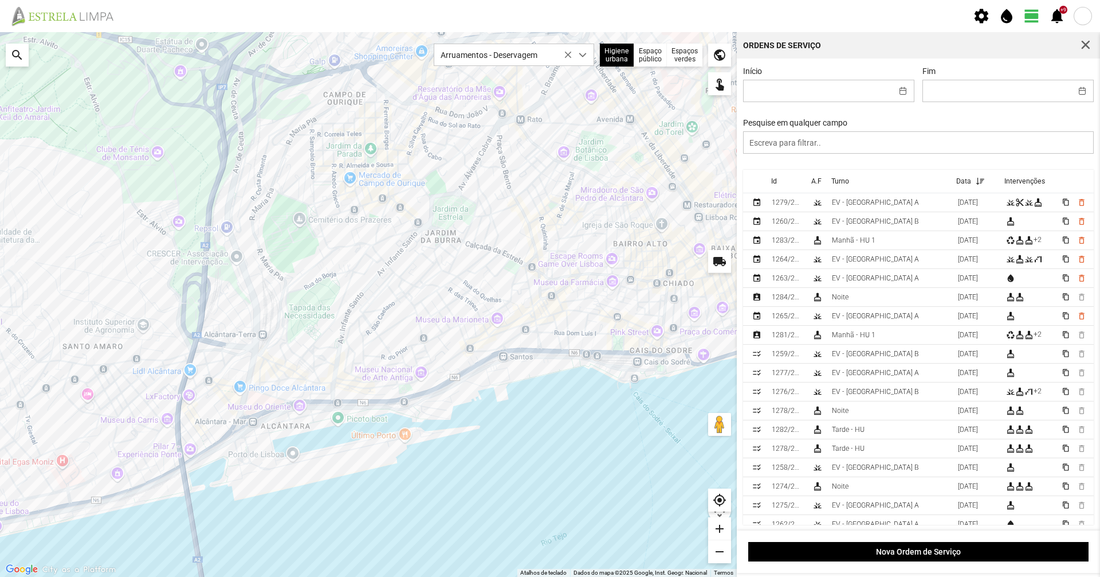
drag, startPoint x: 462, startPoint y: 252, endPoint x: 493, endPoint y: 240, distance: 33.2
click at [493, 240] on div at bounding box center [368, 304] width 737 height 544
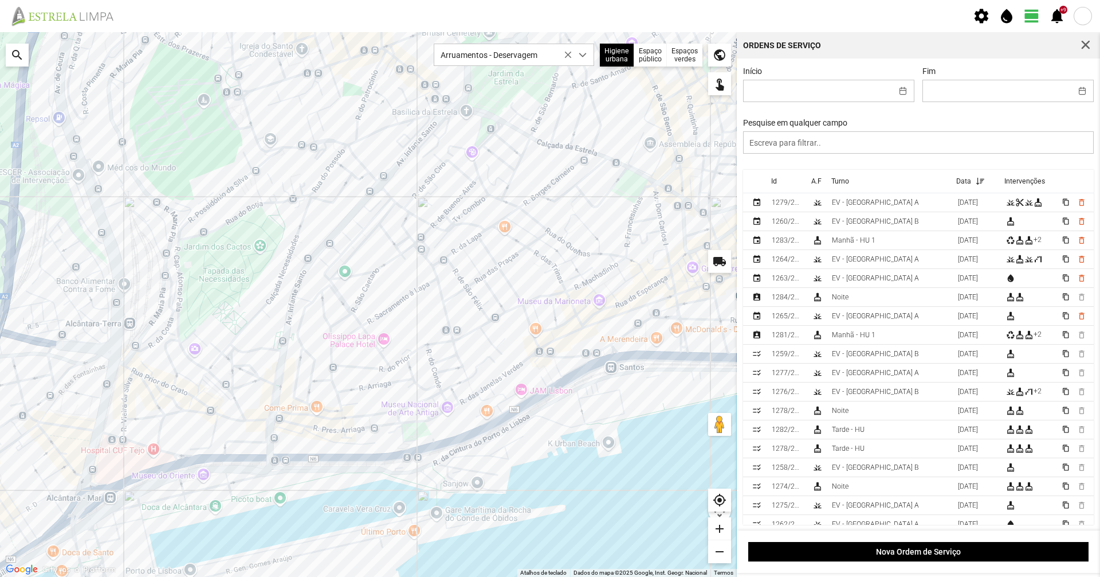
drag, startPoint x: 401, startPoint y: 346, endPoint x: 395, endPoint y: 325, distance: 21.3
click at [395, 324] on div at bounding box center [368, 304] width 737 height 544
click at [233, 375] on div at bounding box center [368, 304] width 737 height 544
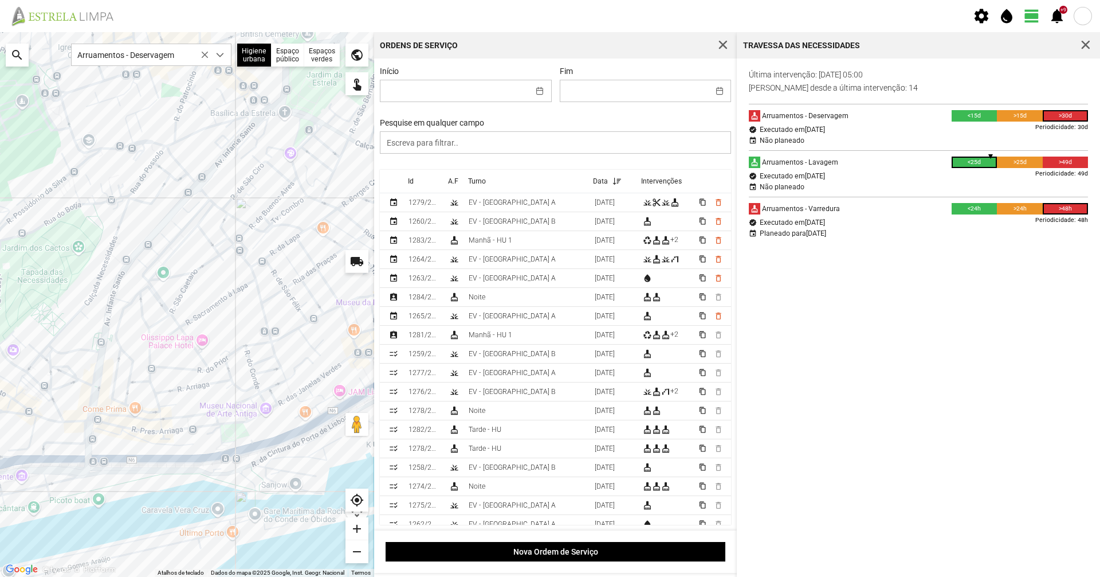
click at [52, 352] on div at bounding box center [187, 304] width 374 height 544
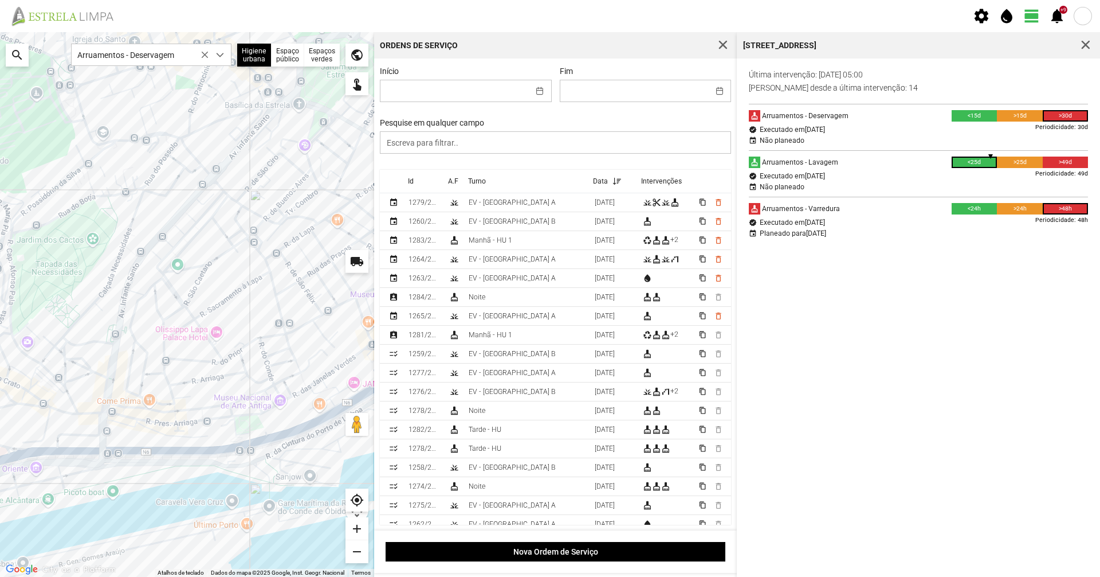
drag, startPoint x: 70, startPoint y: 335, endPoint x: 111, endPoint y: 326, distance: 41.7
click at [111, 326] on div at bounding box center [187, 304] width 374 height 544
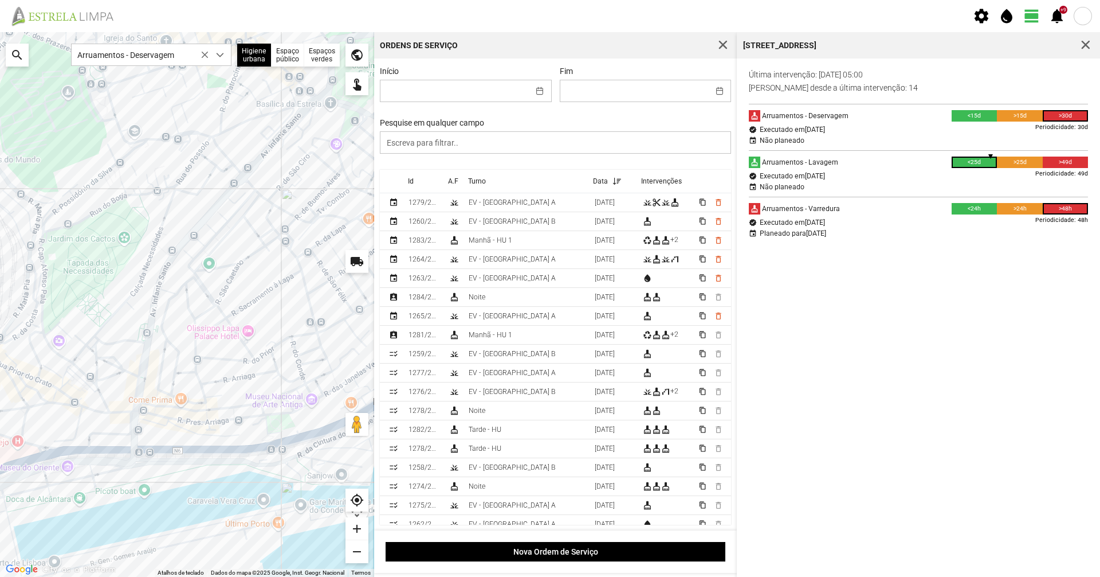
click at [127, 327] on div at bounding box center [187, 304] width 374 height 544
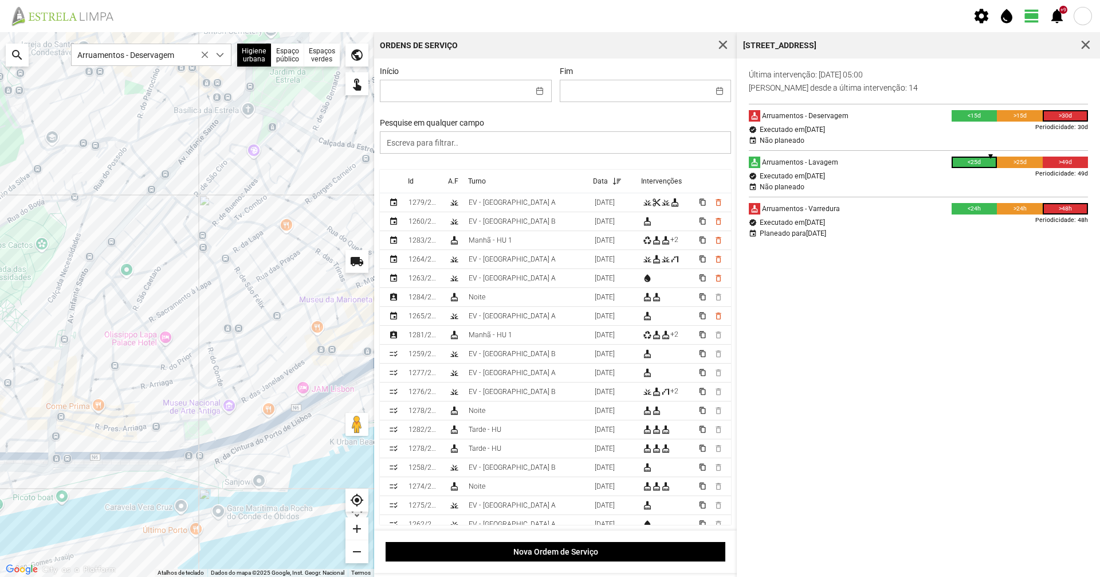
drag, startPoint x: 194, startPoint y: 323, endPoint x: 108, endPoint y: 330, distance: 86.3
click at [109, 330] on div at bounding box center [187, 304] width 374 height 544
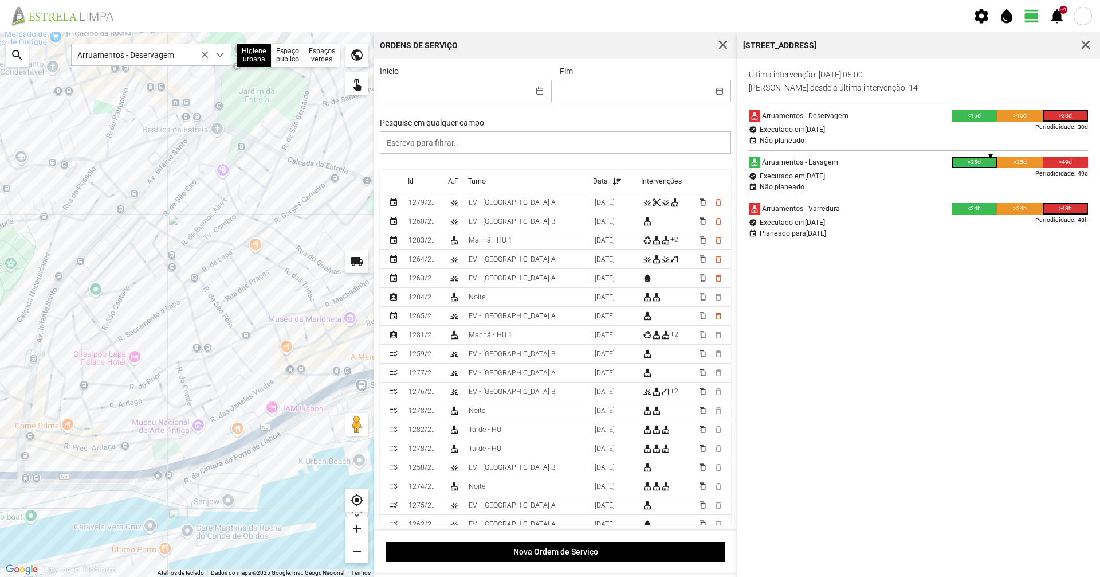
drag, startPoint x: 228, startPoint y: 196, endPoint x: 191, endPoint y: 221, distance: 44.2
click at [193, 220] on div at bounding box center [187, 304] width 374 height 544
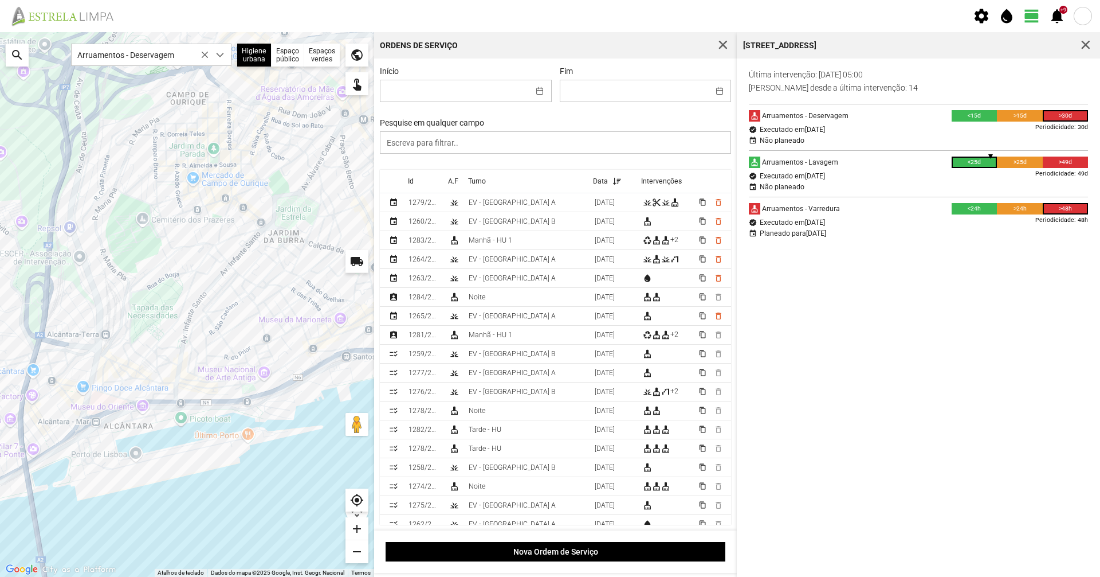
drag, startPoint x: 200, startPoint y: 389, endPoint x: 265, endPoint y: 349, distance: 75.9
click at [265, 349] on div at bounding box center [187, 304] width 374 height 544
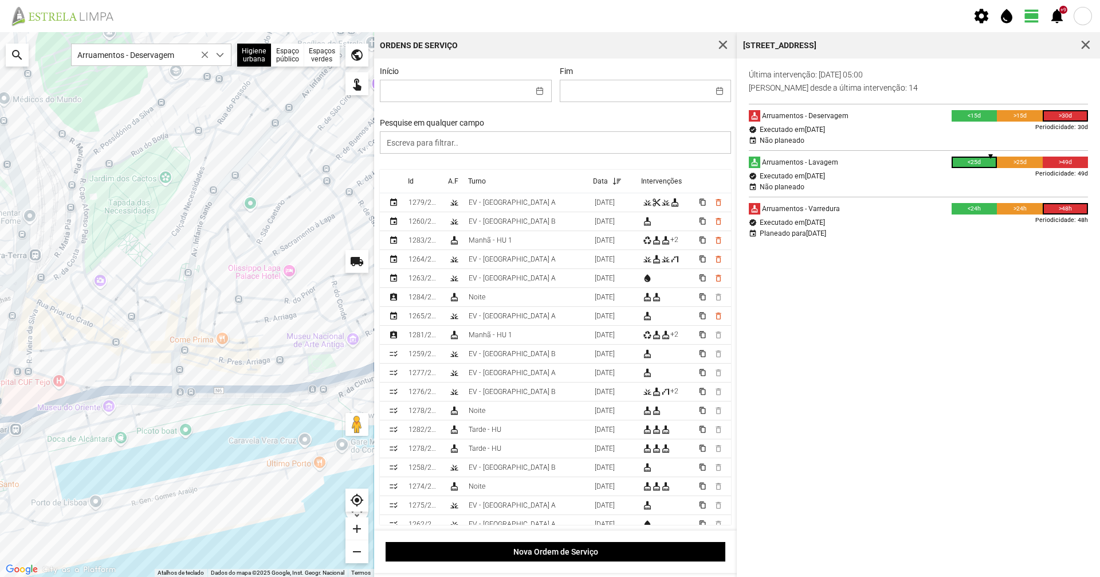
drag, startPoint x: 173, startPoint y: 395, endPoint x: 218, endPoint y: 366, distance: 53.6
click at [218, 366] on div at bounding box center [187, 304] width 374 height 544
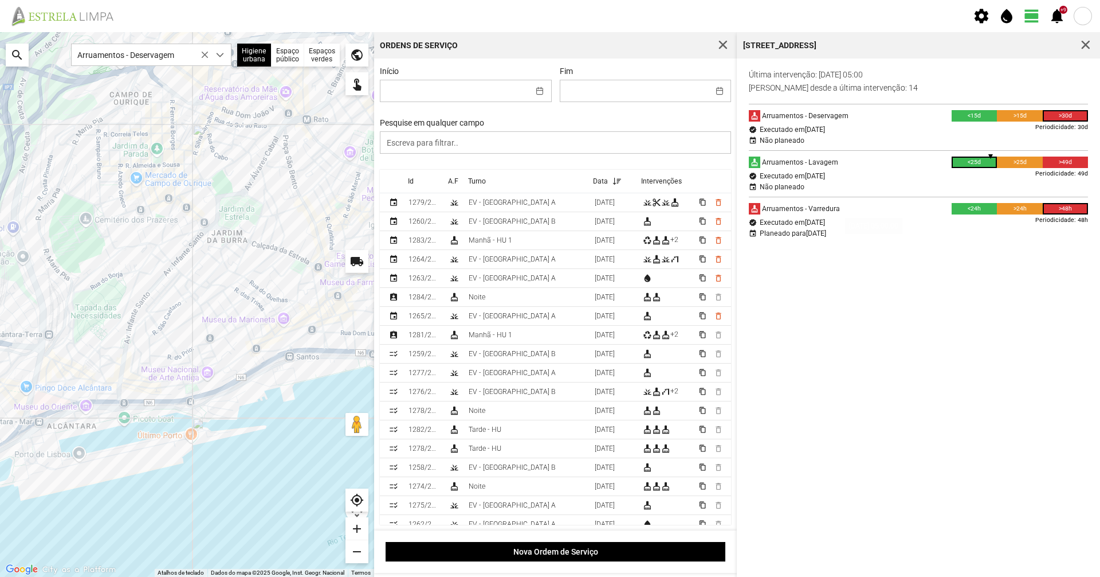
click at [821, 254] on div "cleaning_services Arruamentos - Deservagem <15d >15d >30d Periodicidade: 30d ve…" at bounding box center [919, 340] width 363 height 472
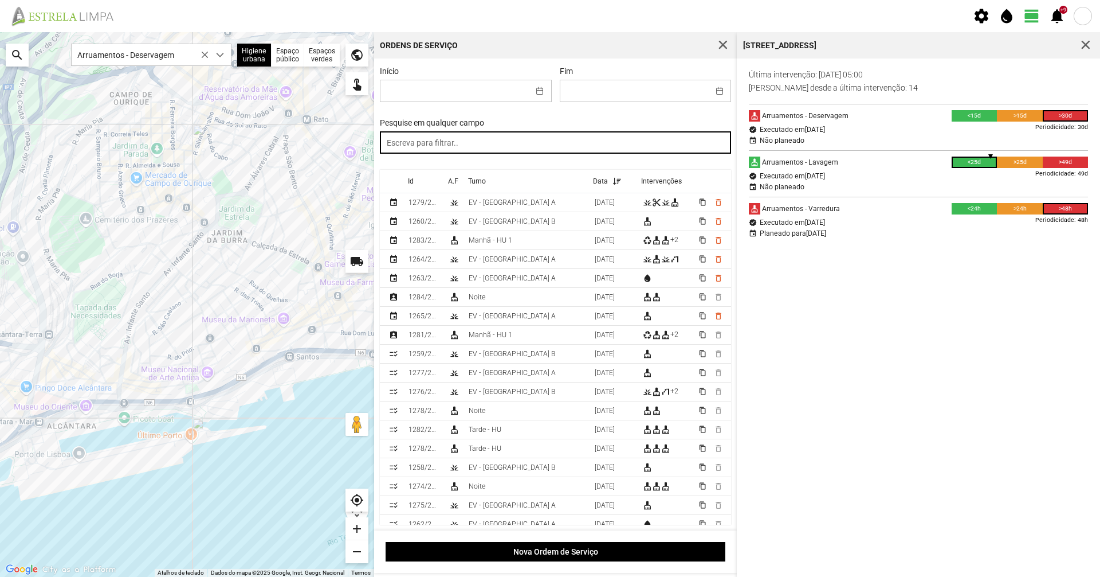
click at [601, 135] on input "text" at bounding box center [555, 142] width 351 height 22
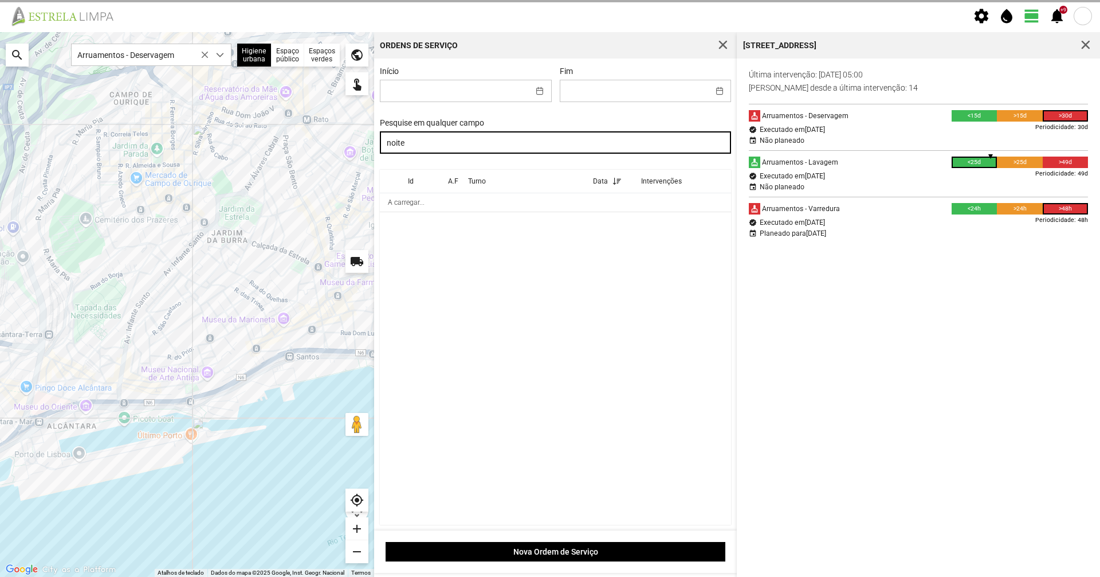
type input "noite"
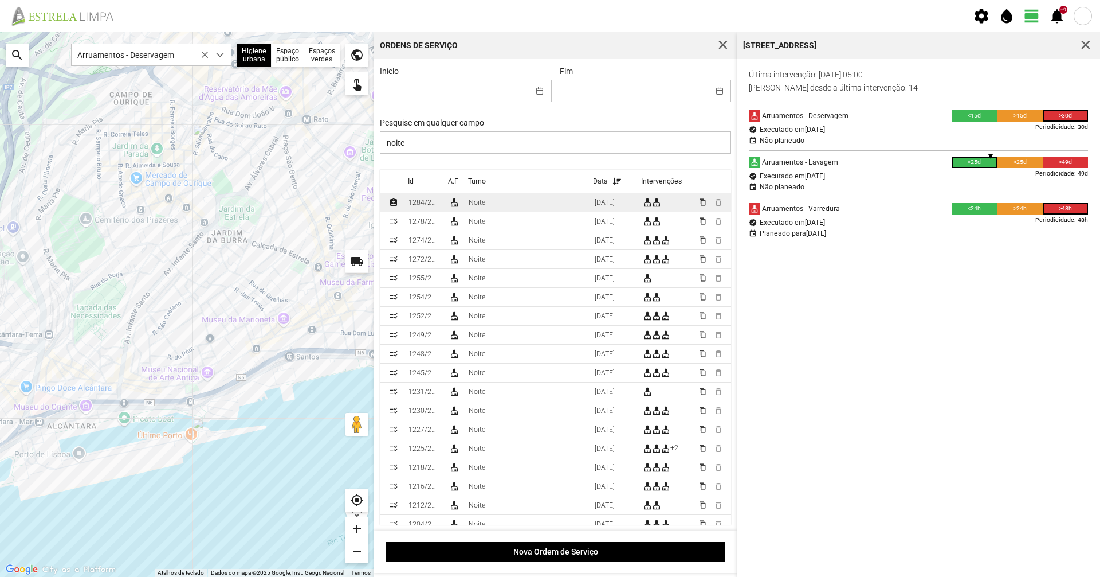
click at [510, 205] on td "Noite" at bounding box center [527, 202] width 126 height 19
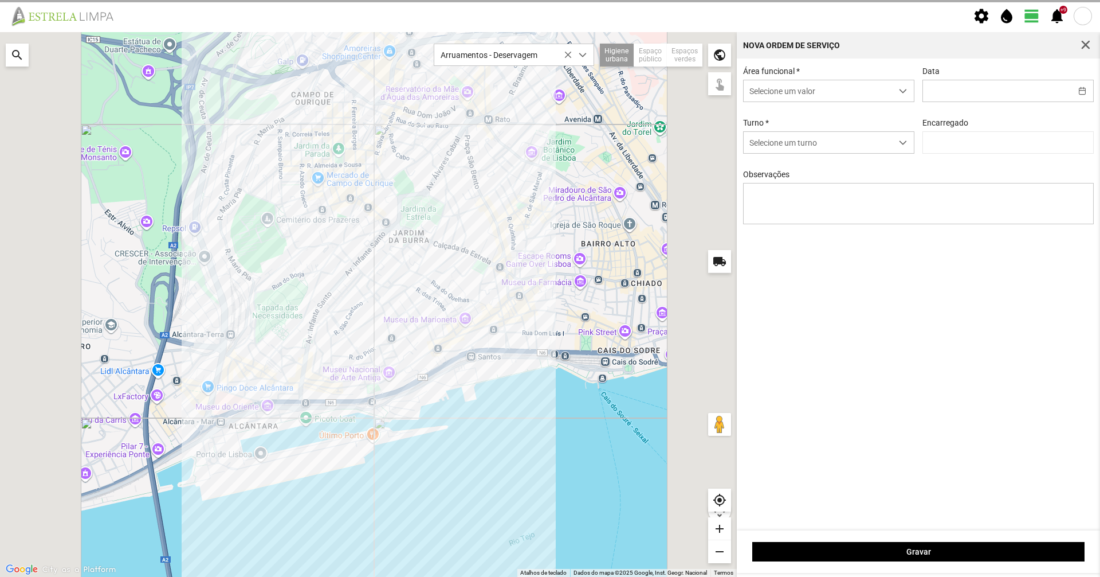
type input "[DATE]"
type input "[PERSON_NAME]"
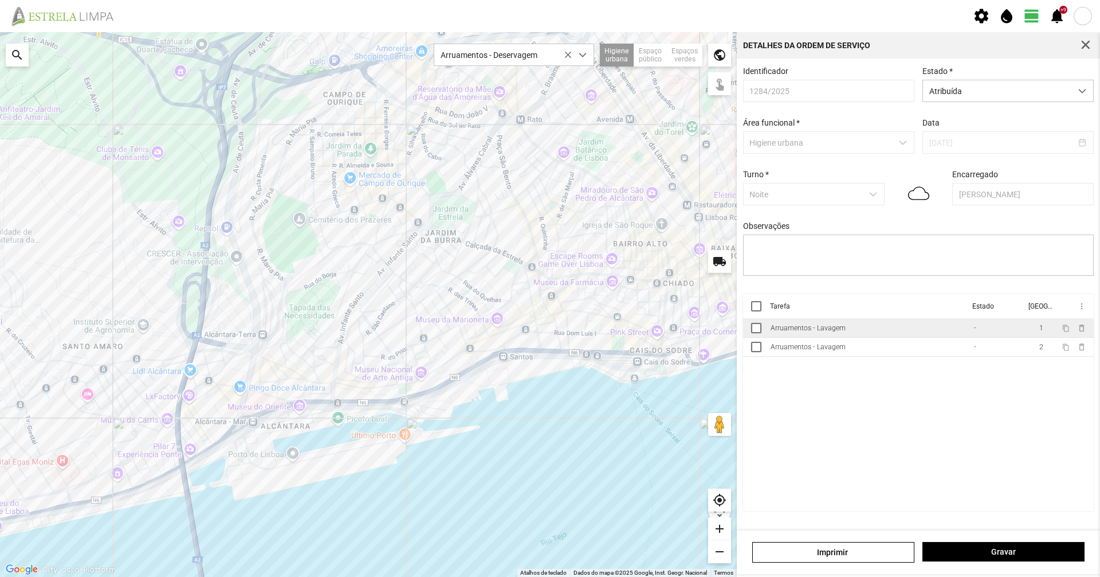
click at [816, 337] on td "Arruamentos - Lavagem" at bounding box center [867, 328] width 203 height 19
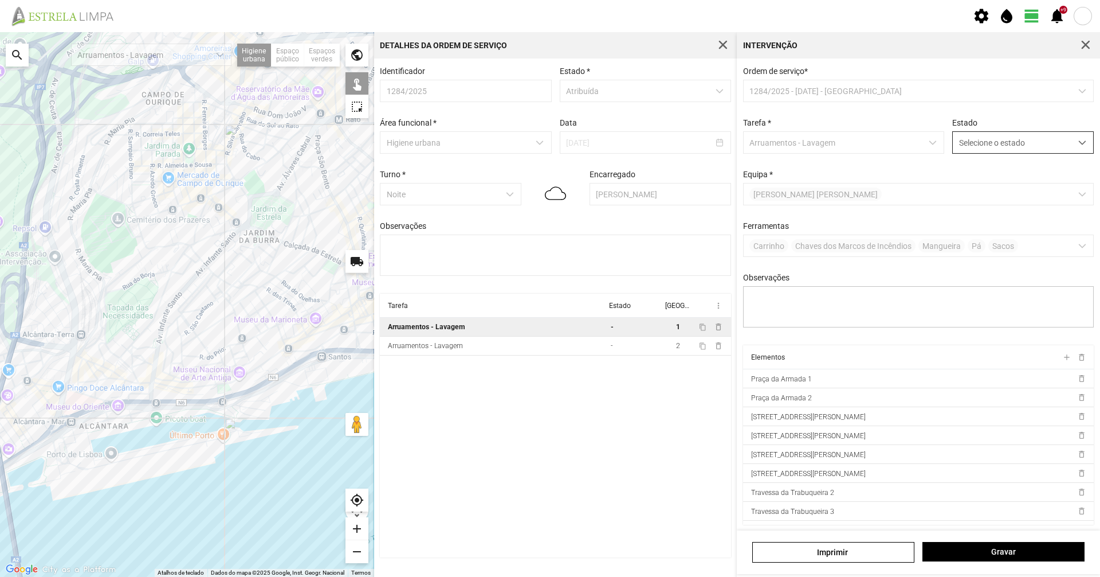
click at [1001, 144] on span "Selecione o estado" at bounding box center [1012, 142] width 119 height 21
drag, startPoint x: 987, startPoint y: 189, endPoint x: 981, endPoint y: 195, distance: 8.5
click at [986, 189] on li "Concluída" at bounding box center [1015, 187] width 136 height 21
click at [1017, 542] on button "Gravar" at bounding box center [1004, 551] width 162 height 19
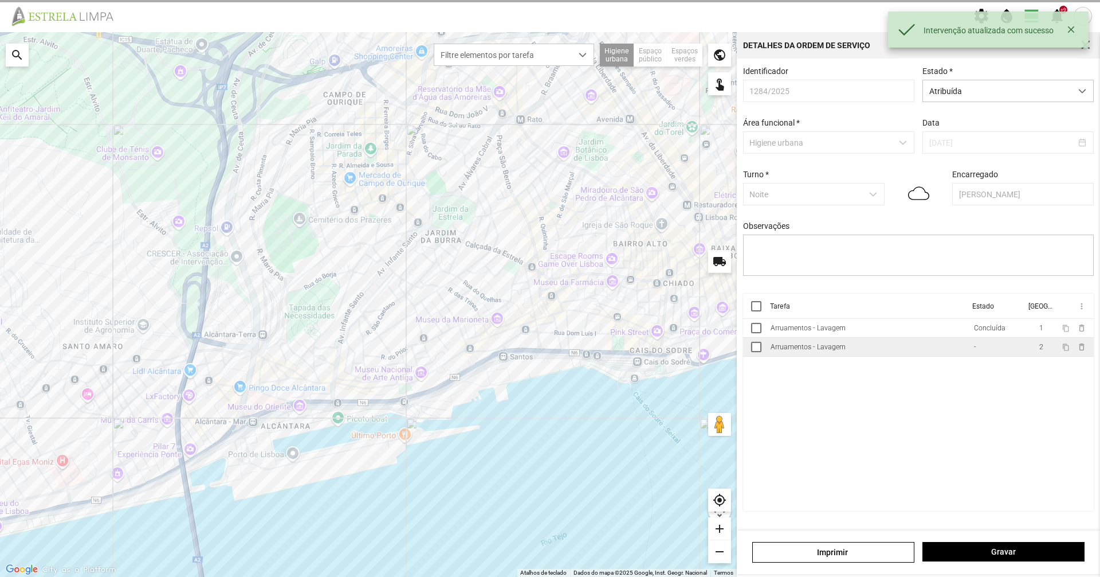
click at [854, 355] on td "Arruamentos - Lavagem" at bounding box center [867, 347] width 203 height 19
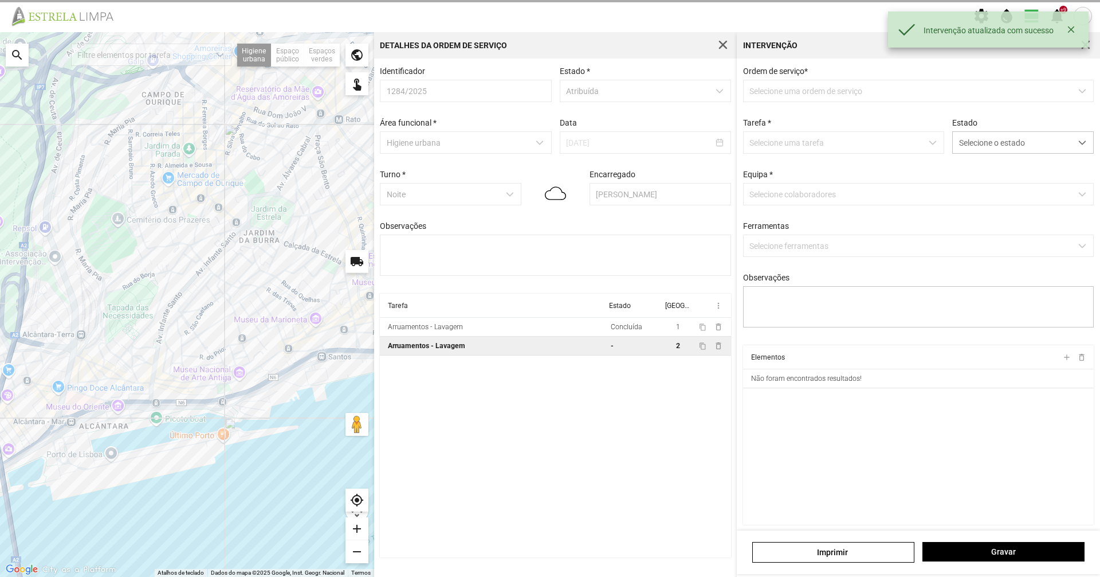
type textarea "[PERSON_NAME] Av. [PERSON_NAME] (carrossel até ministério da defesa lado impar)"
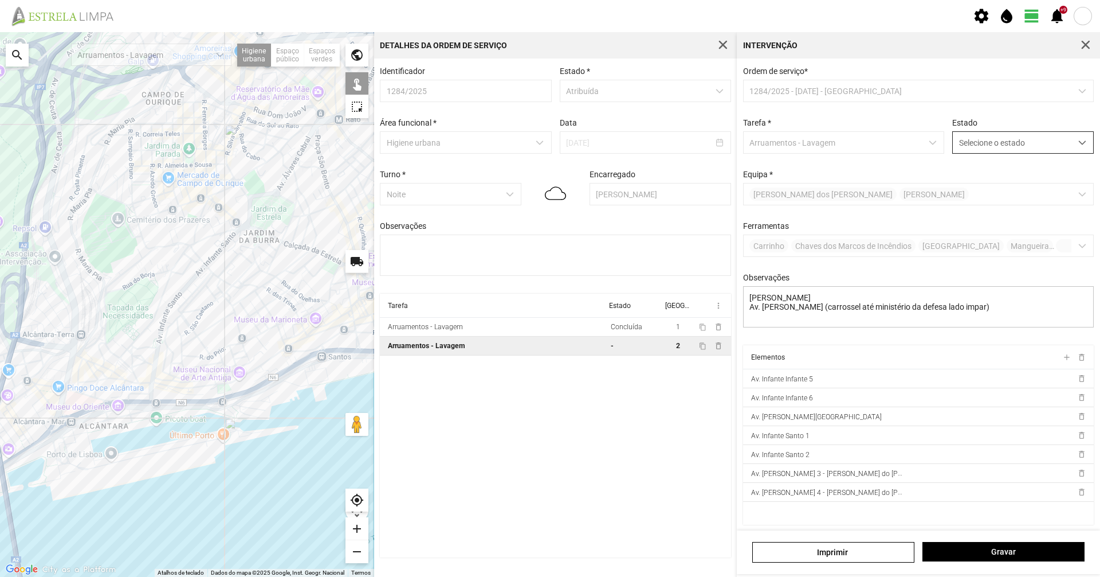
click at [989, 137] on span "Selecione o estado" at bounding box center [1012, 142] width 119 height 21
click at [988, 191] on li "Concluída" at bounding box center [1015, 187] width 136 height 21
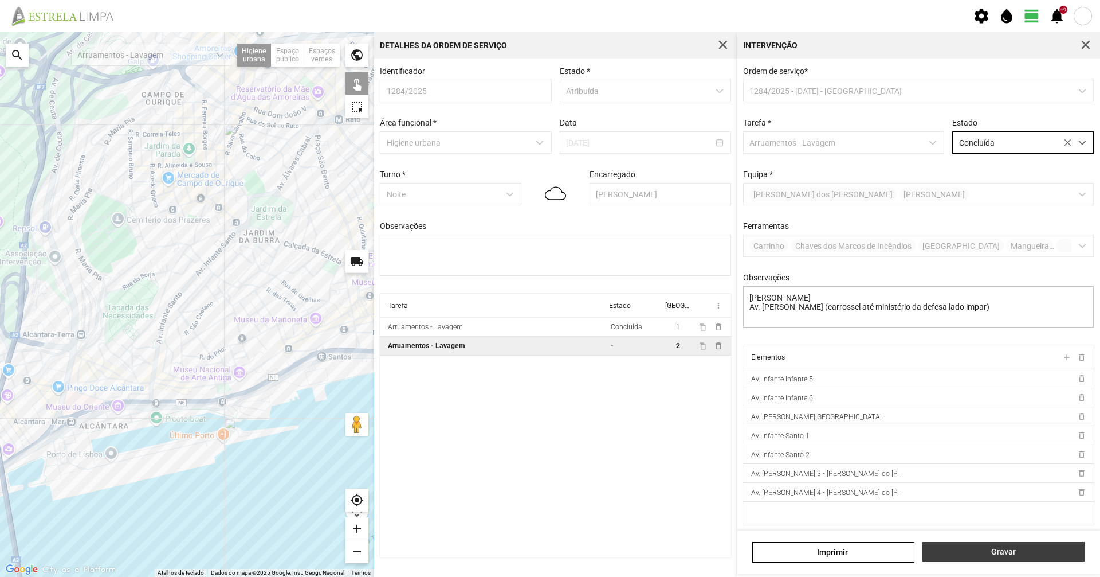
click at [1025, 555] on span "Gravar" at bounding box center [1004, 551] width 150 height 9
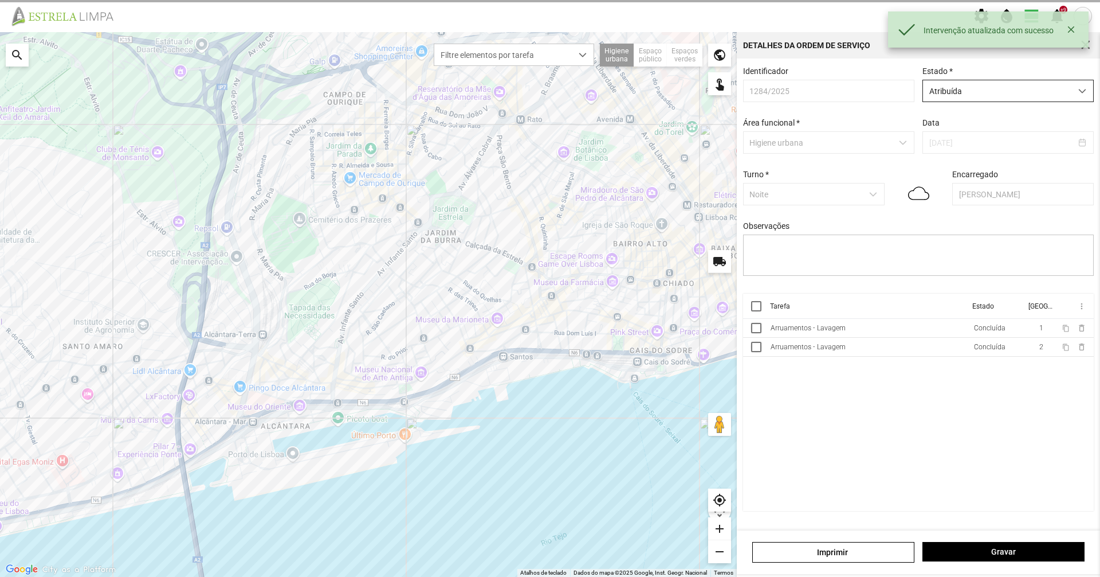
click at [989, 88] on span "Atribuída" at bounding box center [997, 90] width 148 height 21
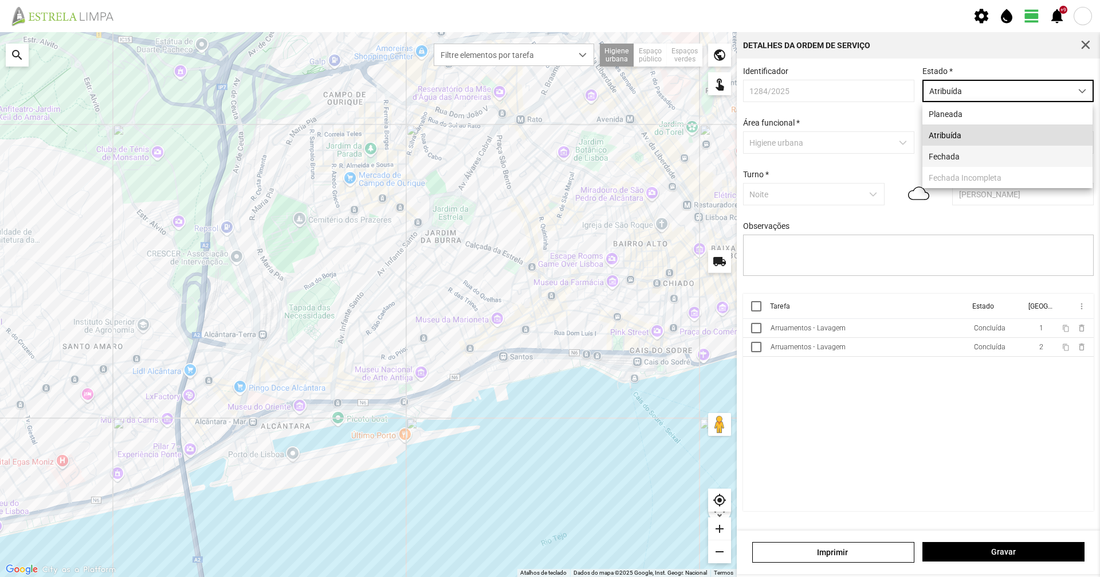
click at [962, 160] on li "Fechada" at bounding box center [1008, 156] width 170 height 21
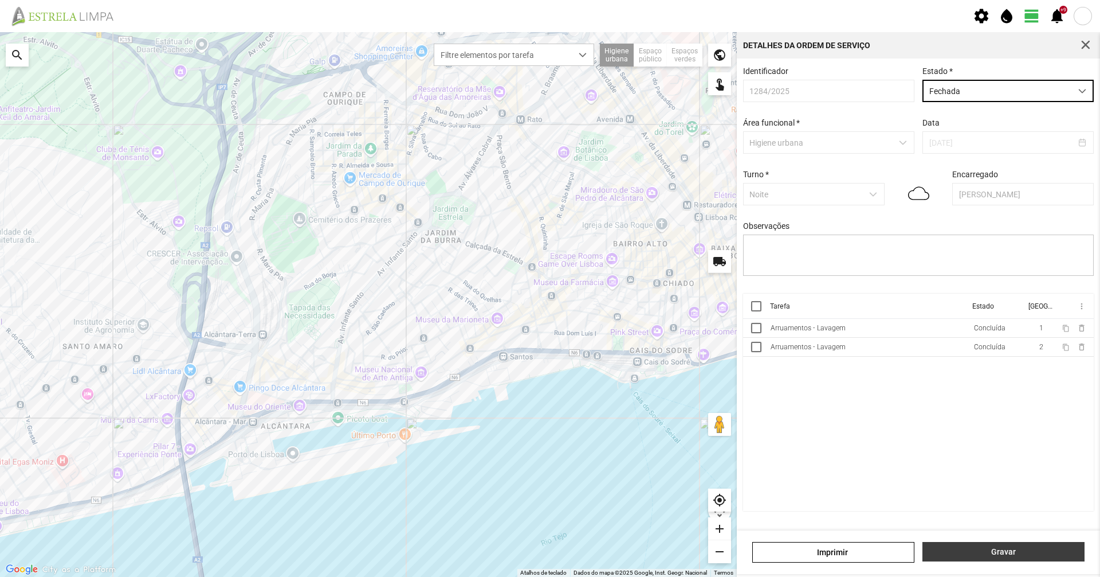
click at [1029, 550] on span "Gravar" at bounding box center [1004, 551] width 150 height 9
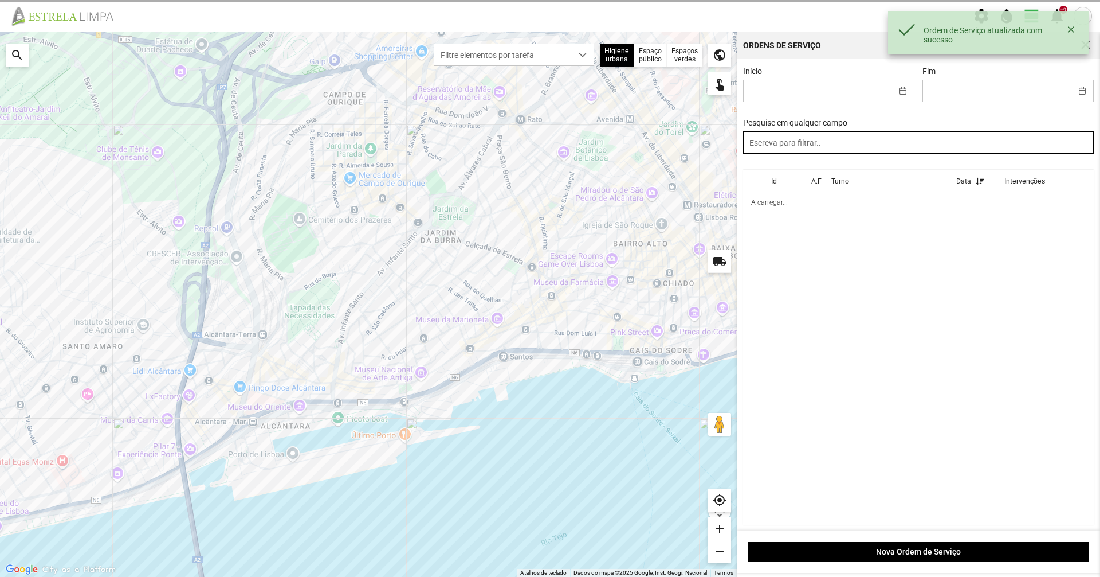
click at [888, 134] on input "text" at bounding box center [918, 142] width 351 height 22
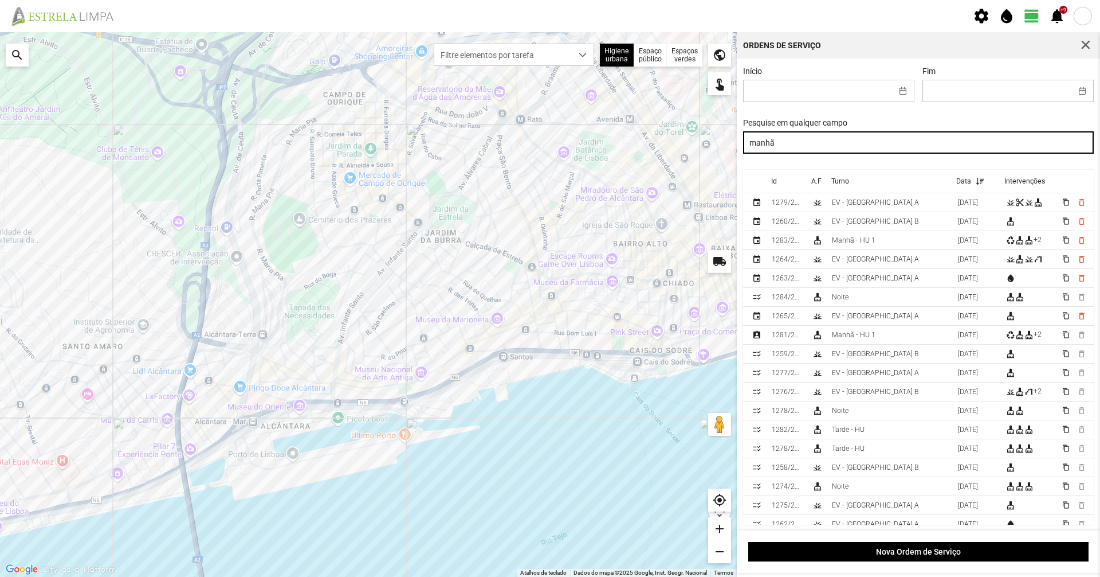
type input "manhã"
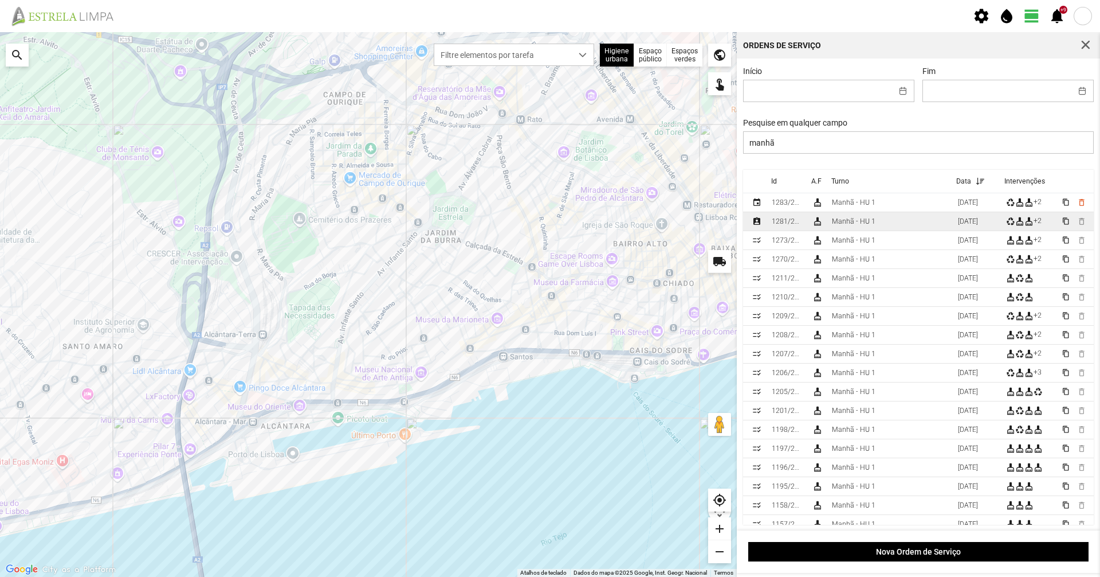
click at [916, 224] on td "Manhã - HU 1" at bounding box center [891, 221] width 126 height 19
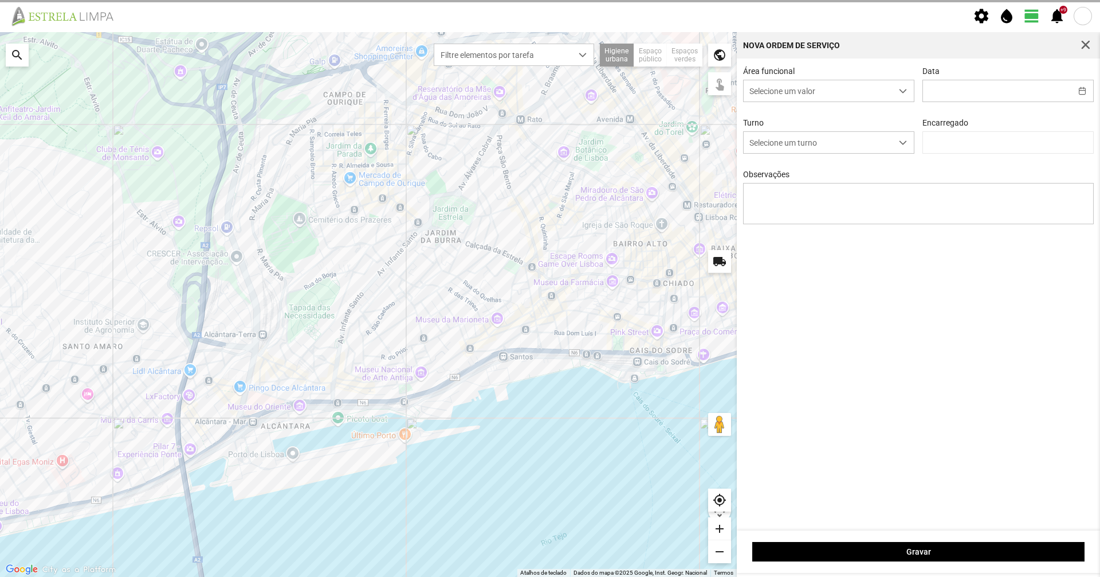
type input "[DATE]"
type input "[PERSON_NAME]"
type textarea "17-44-47-ferias 49-descanso 6-medico ao serviço-10-22-25-36-39-45-50 condutor-[…"
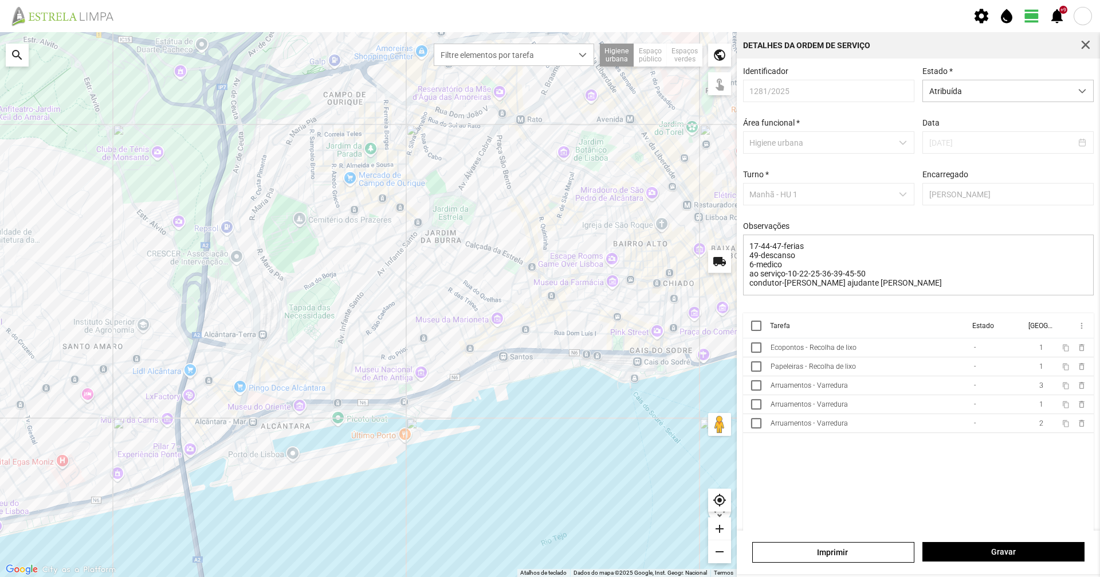
click at [839, 338] on th "Tarefa" at bounding box center [867, 325] width 202 height 25
click at [836, 351] on div "Ecopontos - Recolha de lixo" at bounding box center [814, 347] width 86 height 8
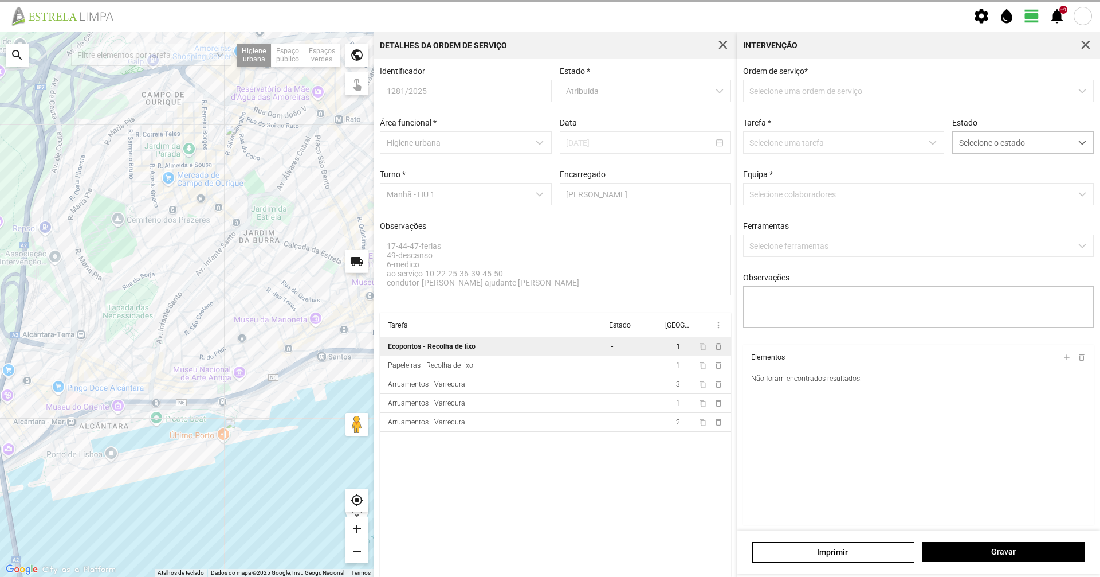
type textarea "marco-"
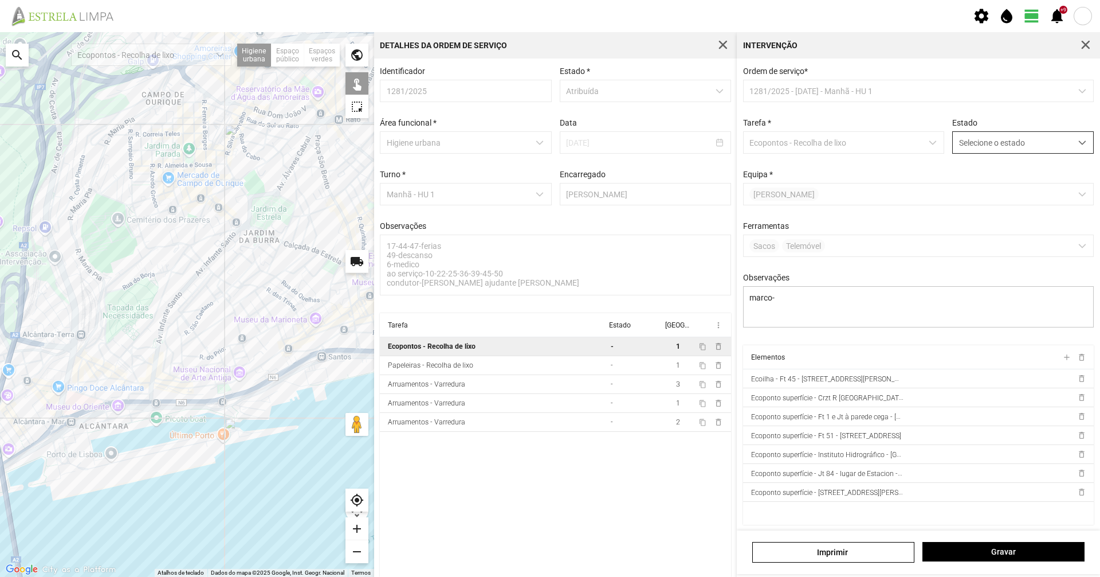
click at [980, 146] on span "Selecione o estado" at bounding box center [1012, 142] width 119 height 21
drag, startPoint x: 981, startPoint y: 152, endPoint x: 981, endPoint y: 318, distance: 165.6
click at [984, 187] on li "Concluída" at bounding box center [1015, 187] width 136 height 21
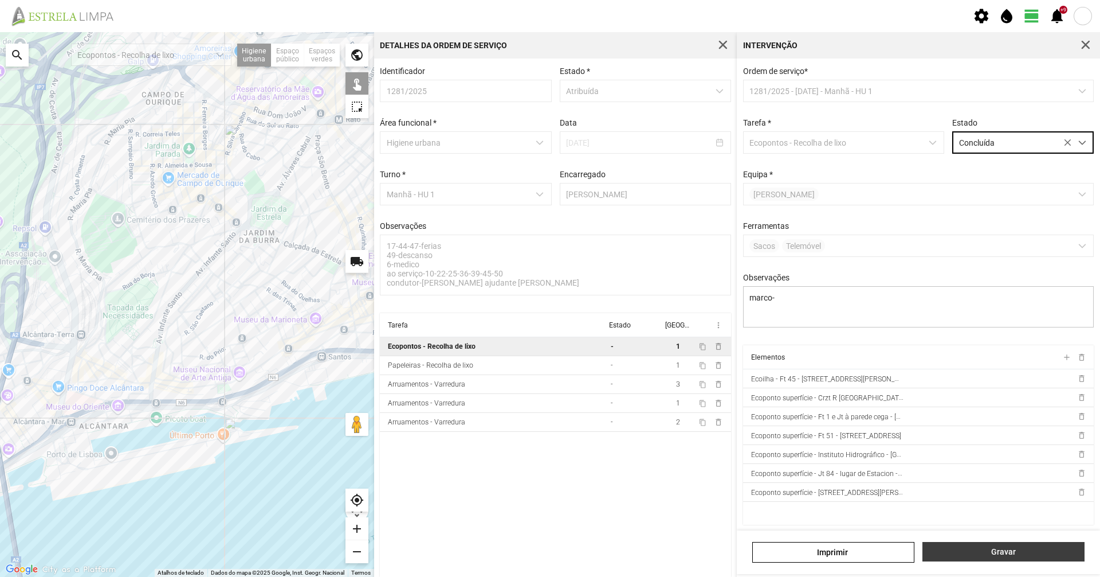
click at [987, 559] on button "Gravar" at bounding box center [1004, 551] width 162 height 19
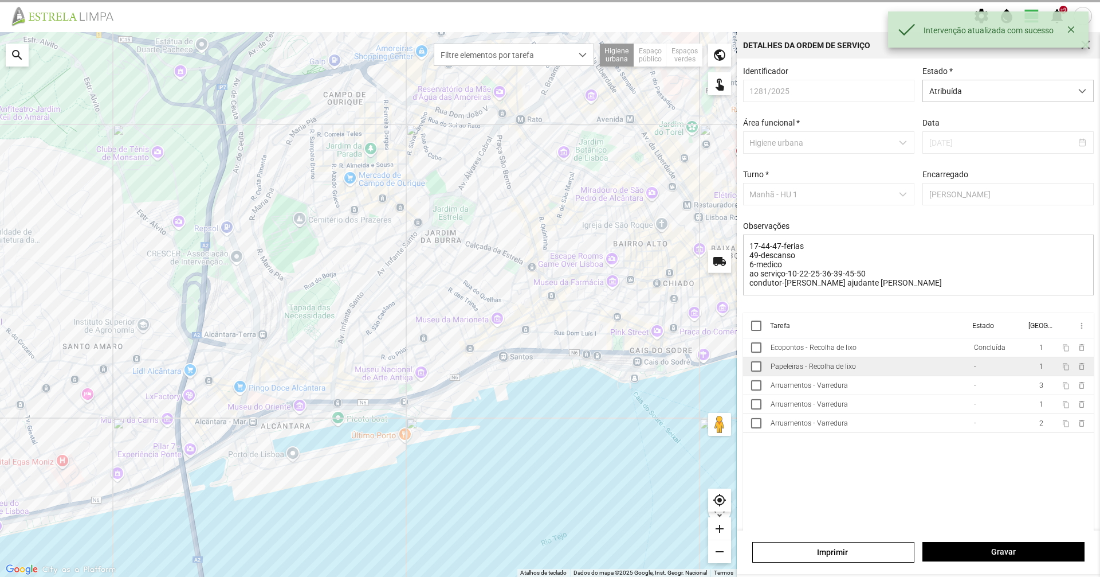
click at [826, 370] on div "Papeleiras - Recolha de lixo" at bounding box center [813, 366] width 85 height 8
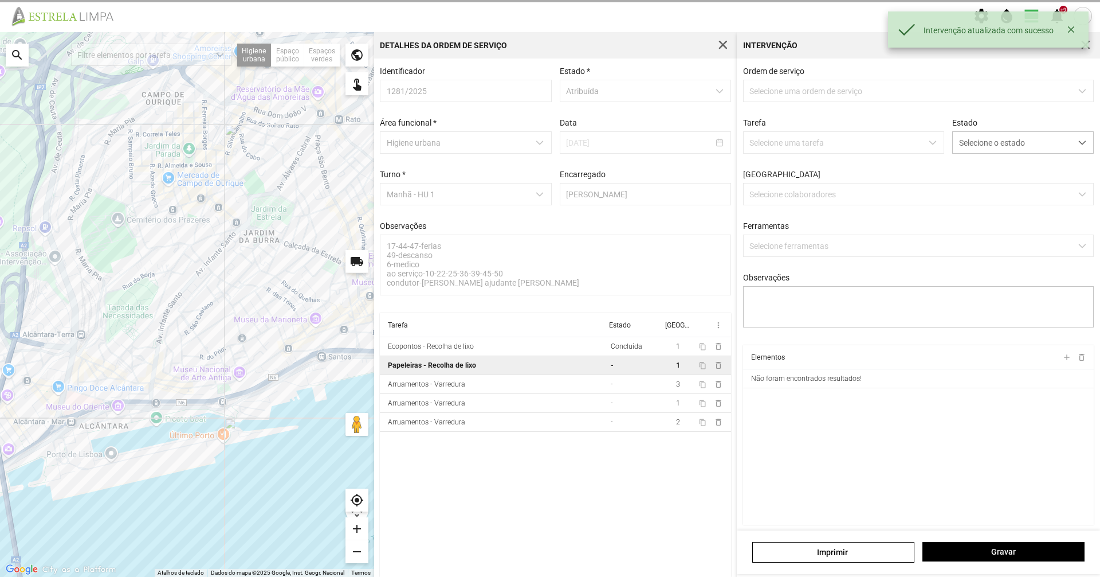
type textarea "marco"
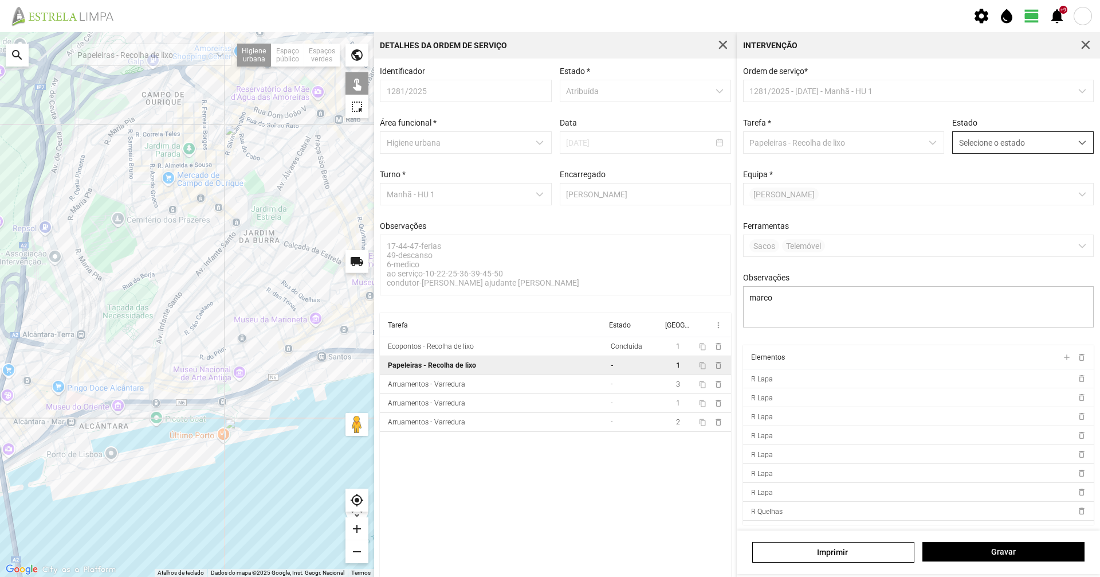
click at [990, 144] on span "Selecione o estado" at bounding box center [1012, 142] width 119 height 21
drag, startPoint x: 978, startPoint y: 193, endPoint x: 982, endPoint y: 199, distance: 7.0
click at [979, 194] on li "Concluída" at bounding box center [1015, 187] width 136 height 21
click at [1067, 547] on span "Gravar" at bounding box center [1004, 551] width 150 height 9
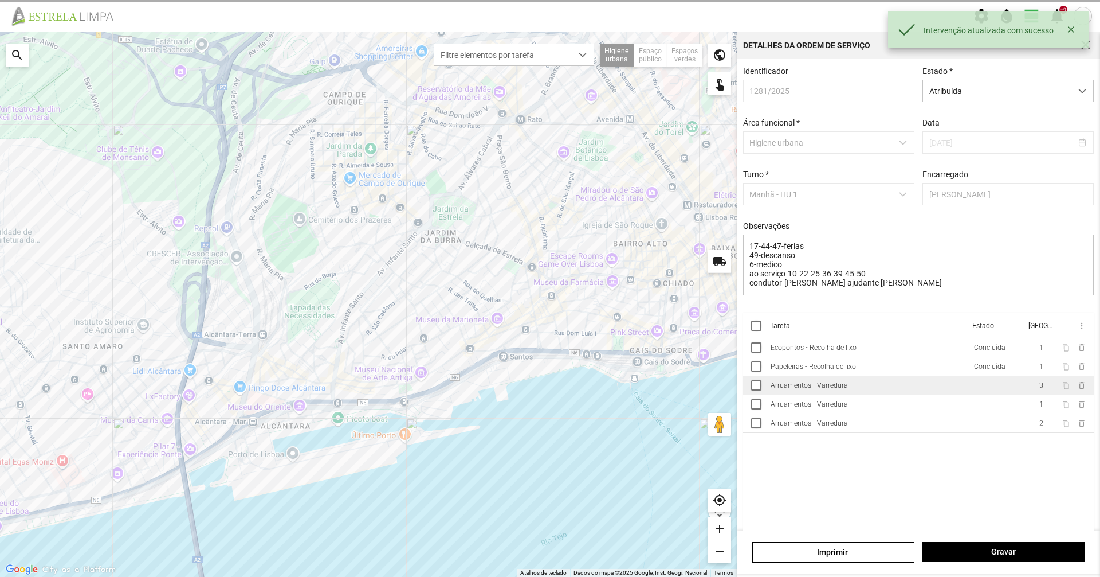
click at [855, 394] on td "Arruamentos - Varredura" at bounding box center [867, 385] width 203 height 19
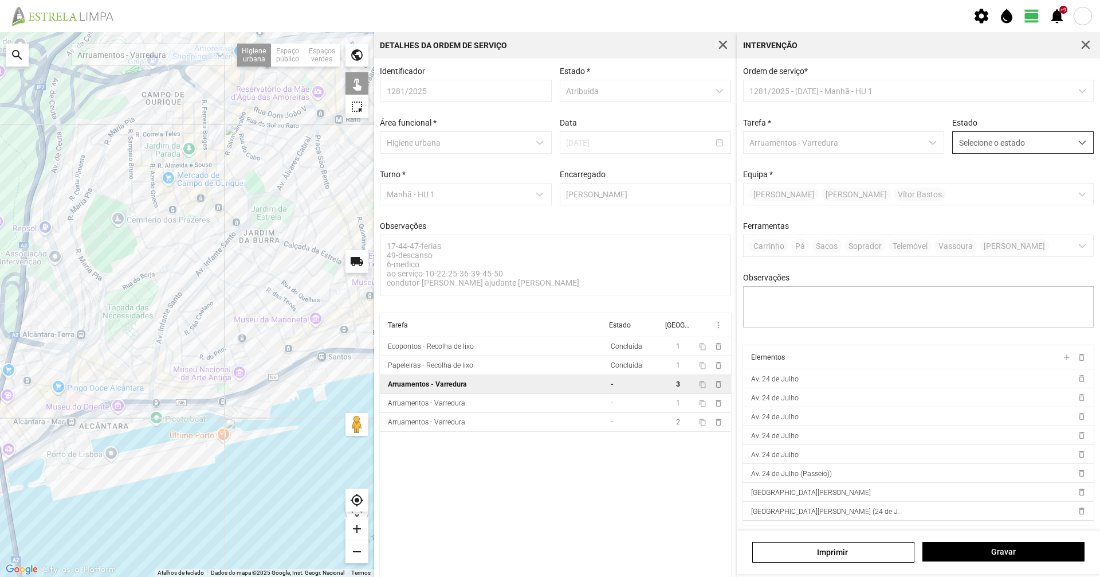
click at [1029, 146] on span "Selecione o estado" at bounding box center [1012, 142] width 119 height 21
click at [1019, 196] on li "Concluída" at bounding box center [1015, 187] width 136 height 21
click at [1038, 548] on span "Gravar" at bounding box center [1004, 551] width 150 height 9
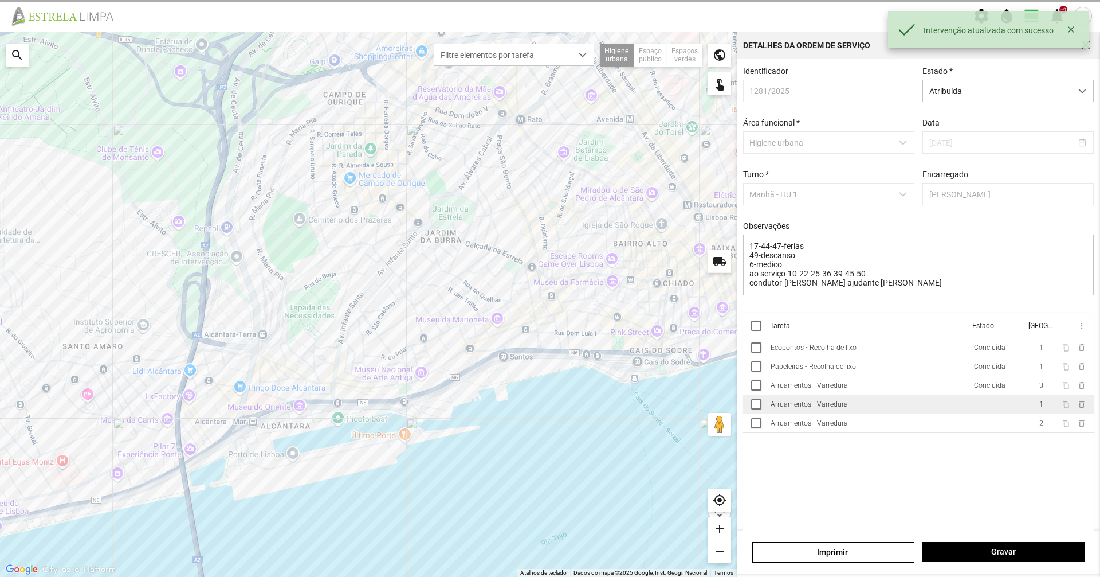
click at [937, 411] on td "Arruamentos - Varredura" at bounding box center [867, 404] width 203 height 19
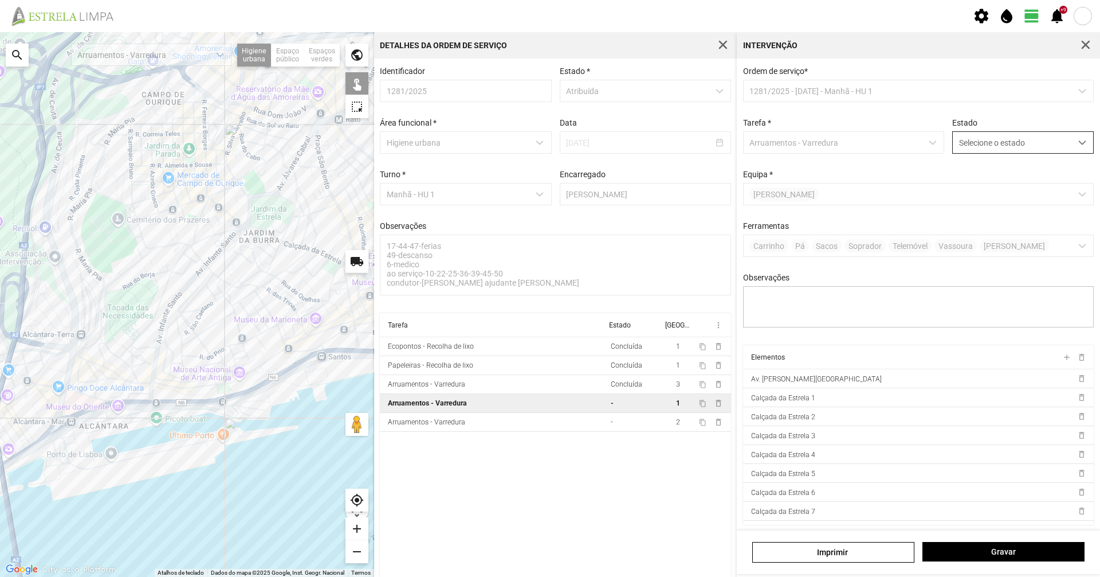
click at [1059, 139] on span "Selecione o estado" at bounding box center [1012, 142] width 119 height 21
click at [1061, 187] on li "Concluída" at bounding box center [1015, 187] width 136 height 21
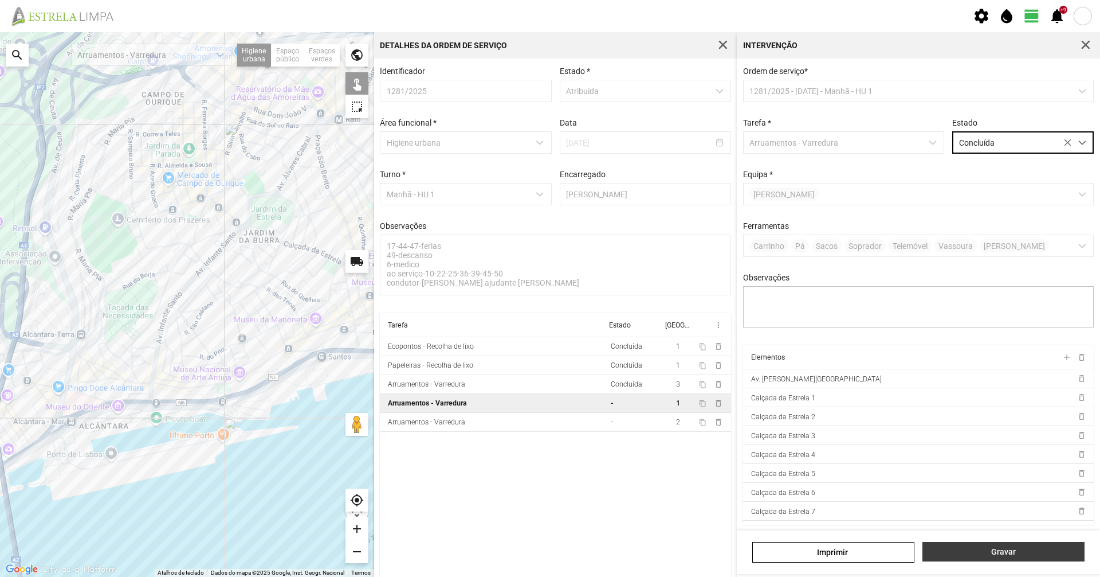
click at [1017, 551] on span "Gravar" at bounding box center [1004, 551] width 150 height 9
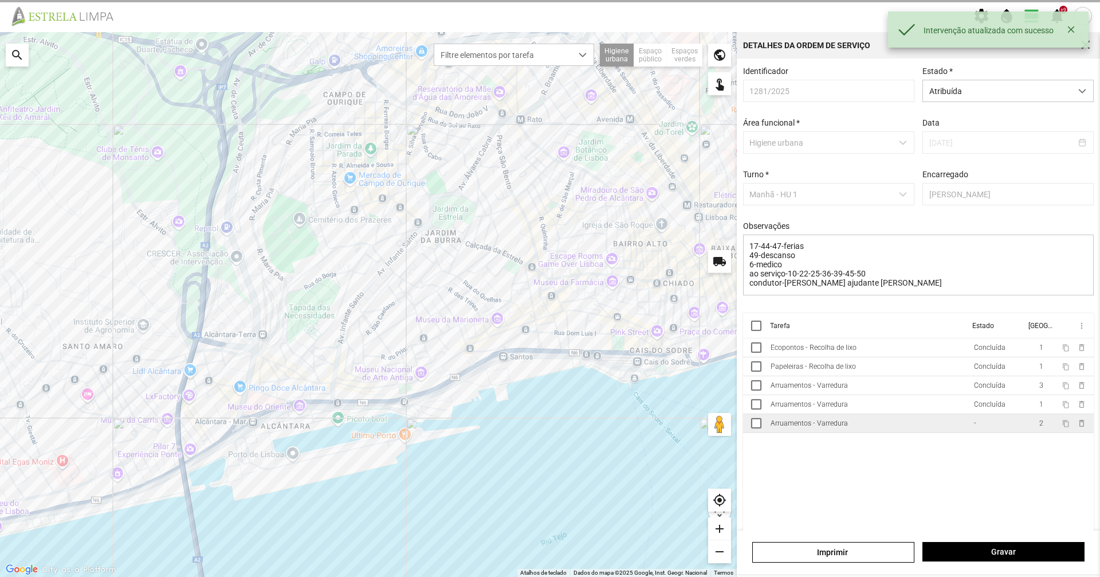
click at [908, 432] on td "Arruamentos - Varredura" at bounding box center [867, 423] width 203 height 19
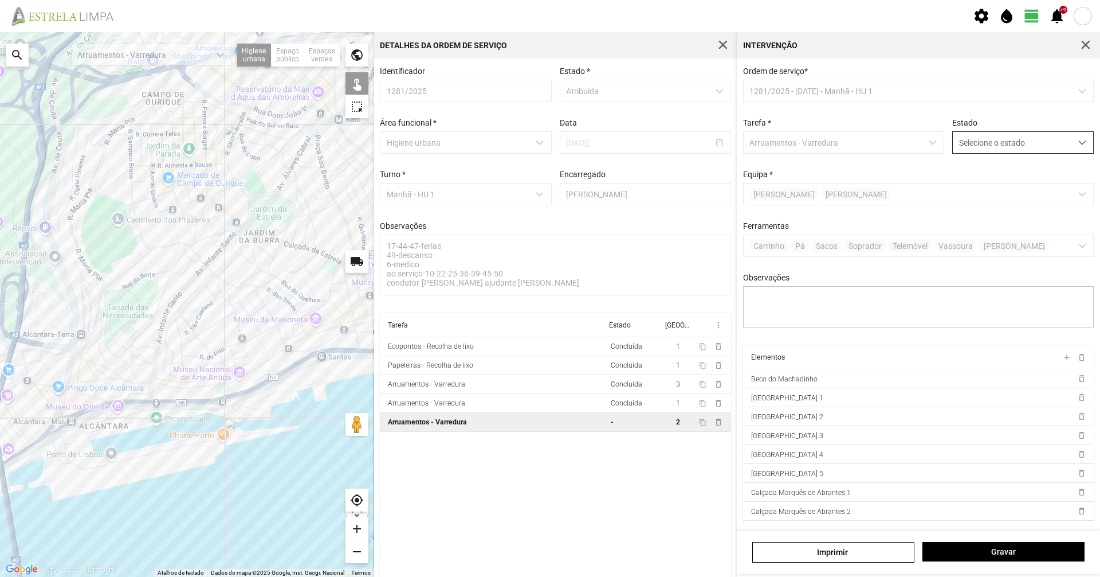
click at [992, 136] on span "Selecione o estado" at bounding box center [1012, 142] width 119 height 21
click at [975, 194] on li "Concluída" at bounding box center [1015, 187] width 136 height 21
click at [985, 545] on button "Gravar" at bounding box center [1004, 551] width 162 height 19
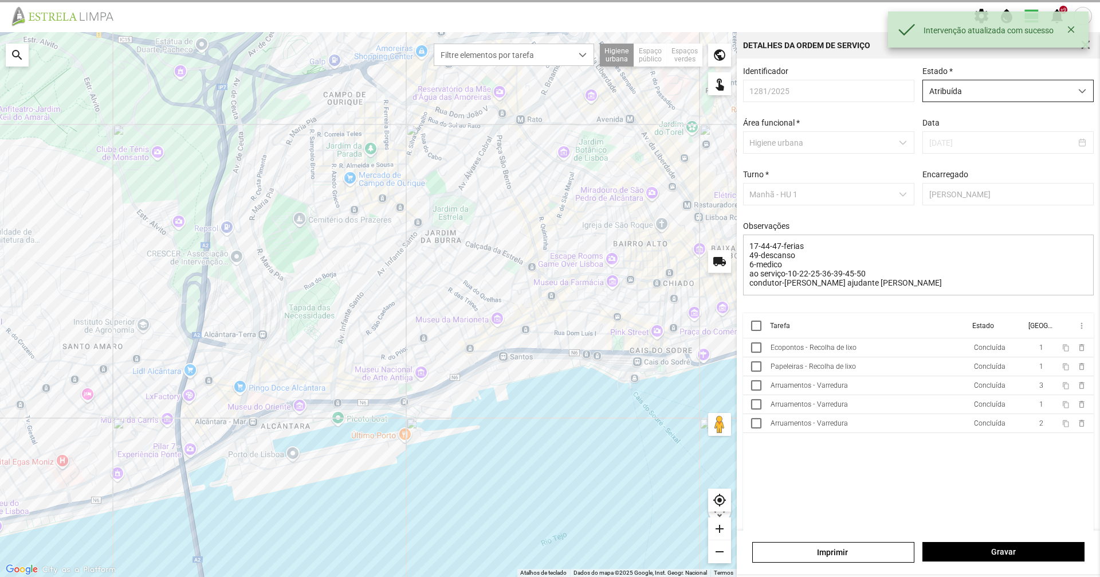
click at [951, 92] on span "Atribuída" at bounding box center [997, 90] width 148 height 21
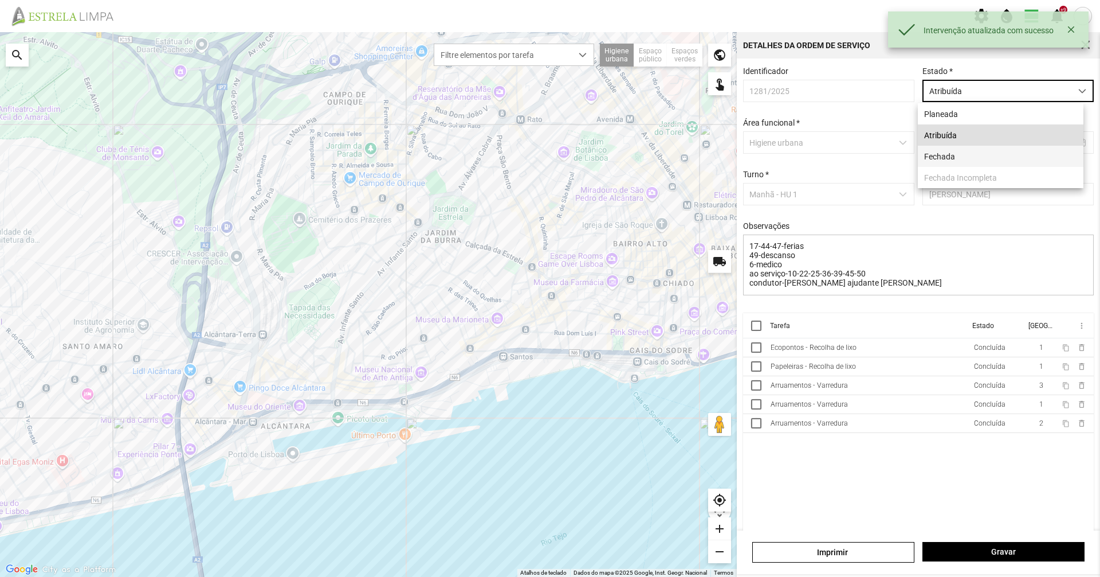
click at [935, 162] on li "Fechada" at bounding box center [1001, 156] width 166 height 21
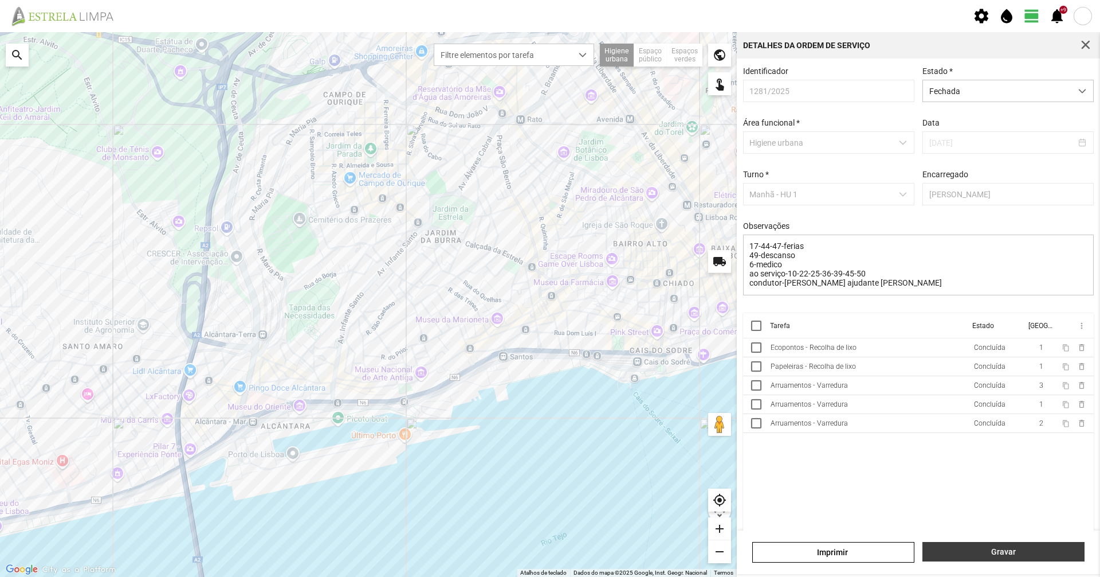
click at [987, 551] on span "Gravar" at bounding box center [1004, 551] width 150 height 9
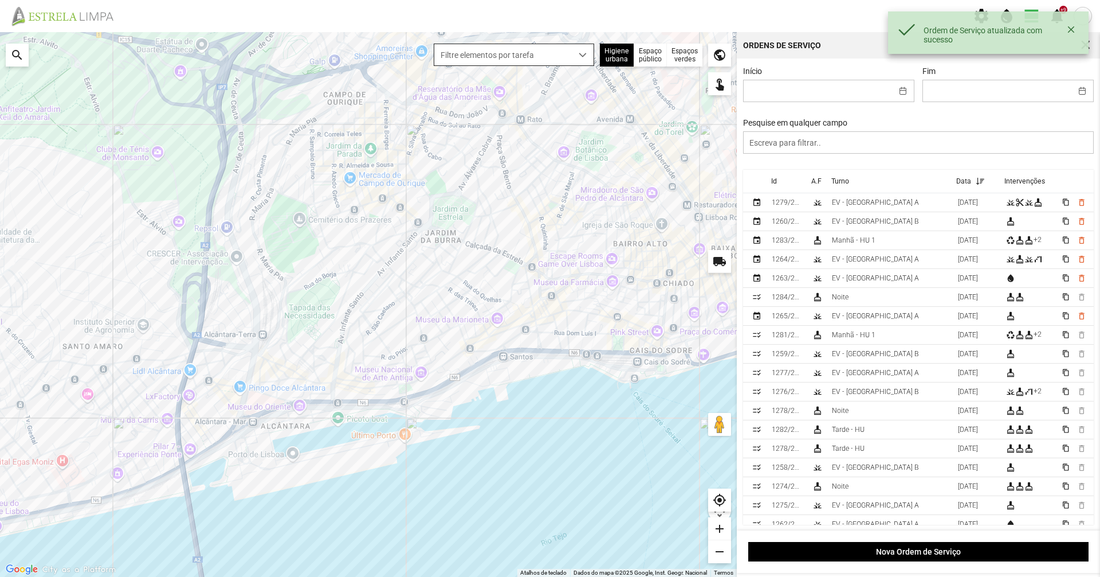
click at [581, 58] on span "dropdown trigger" at bounding box center [583, 55] width 8 height 8
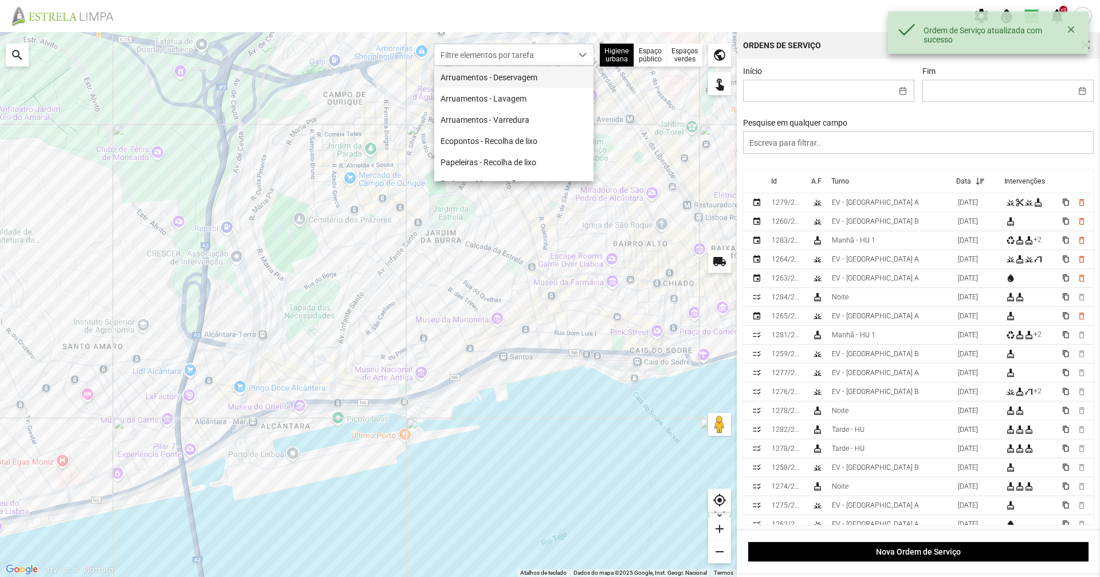
click at [556, 71] on li "Arruamentos - Deservagem" at bounding box center [513, 76] width 159 height 21
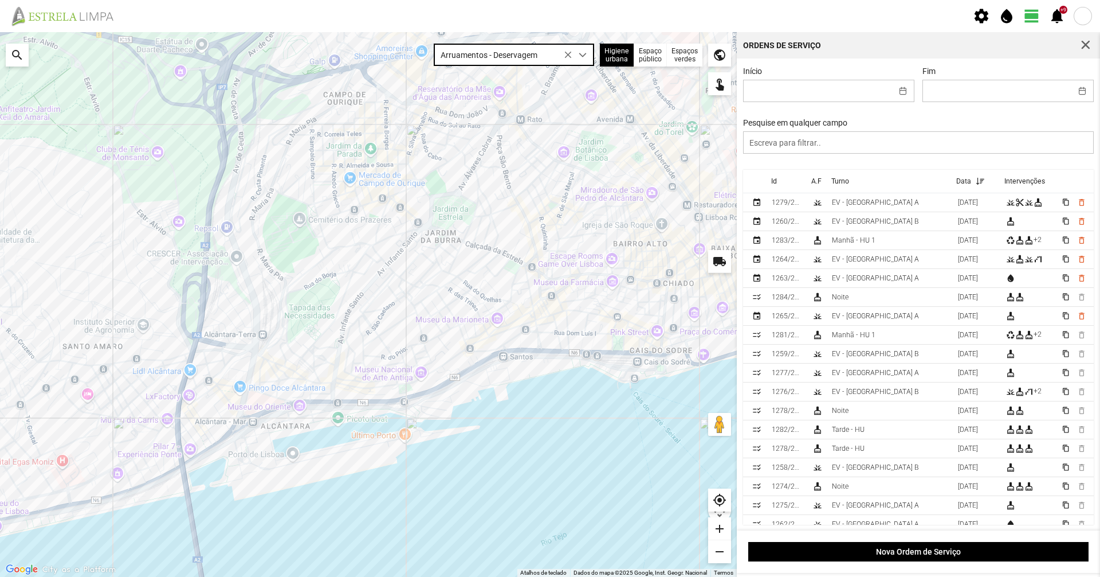
click at [546, 49] on span "Arruamentos - Deservagem" at bounding box center [503, 54] width 138 height 21
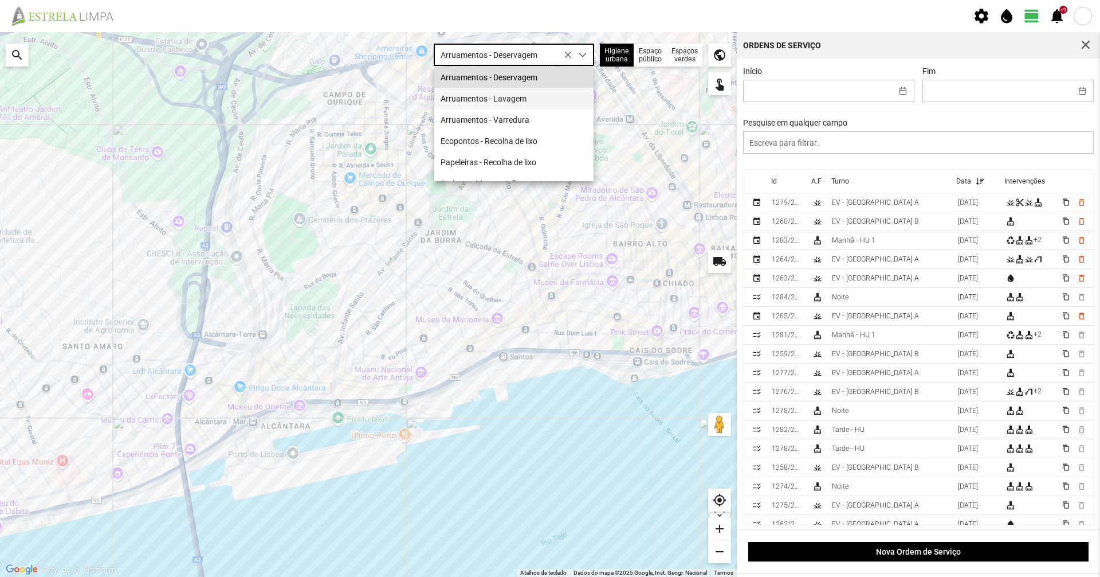
click at [535, 95] on li "Arruamentos - Lavagem" at bounding box center [513, 98] width 159 height 21
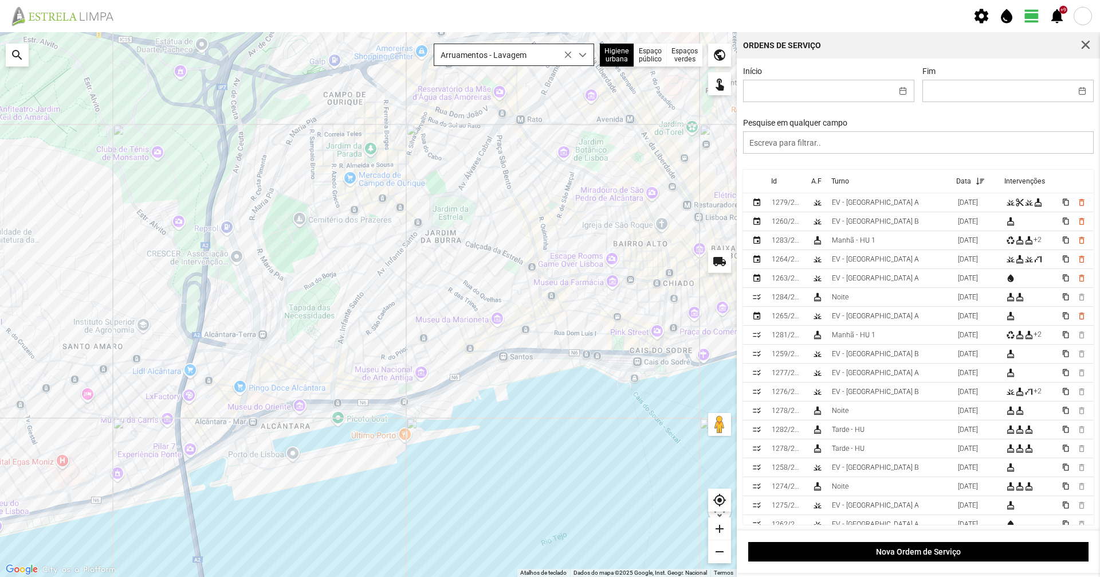
click at [526, 62] on span "Arruamentos - Lavagem" at bounding box center [503, 54] width 138 height 21
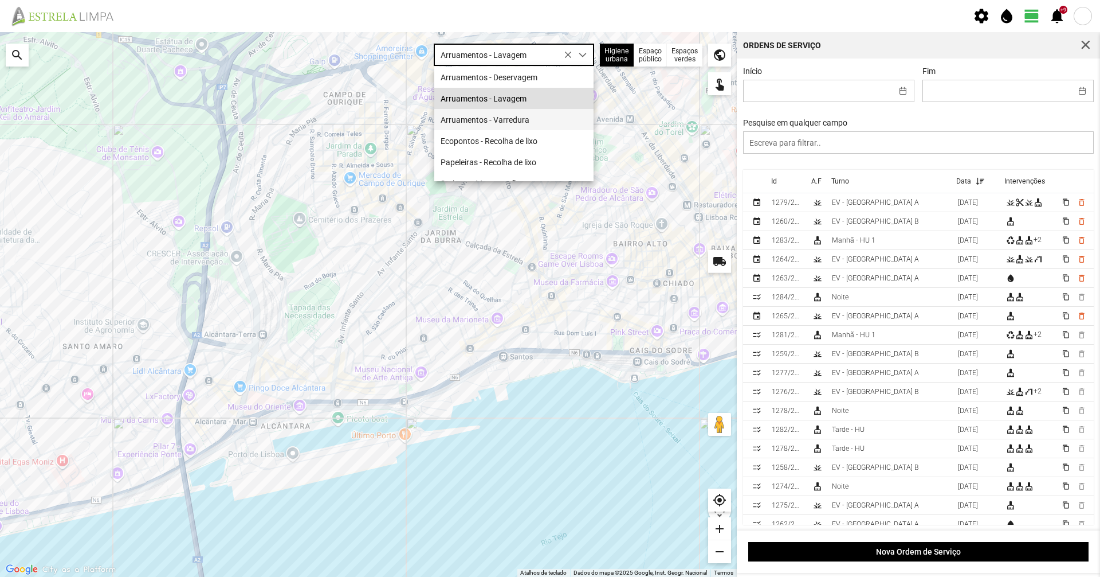
click at [526, 123] on li "Arruamentos - Varredura" at bounding box center [513, 119] width 159 height 21
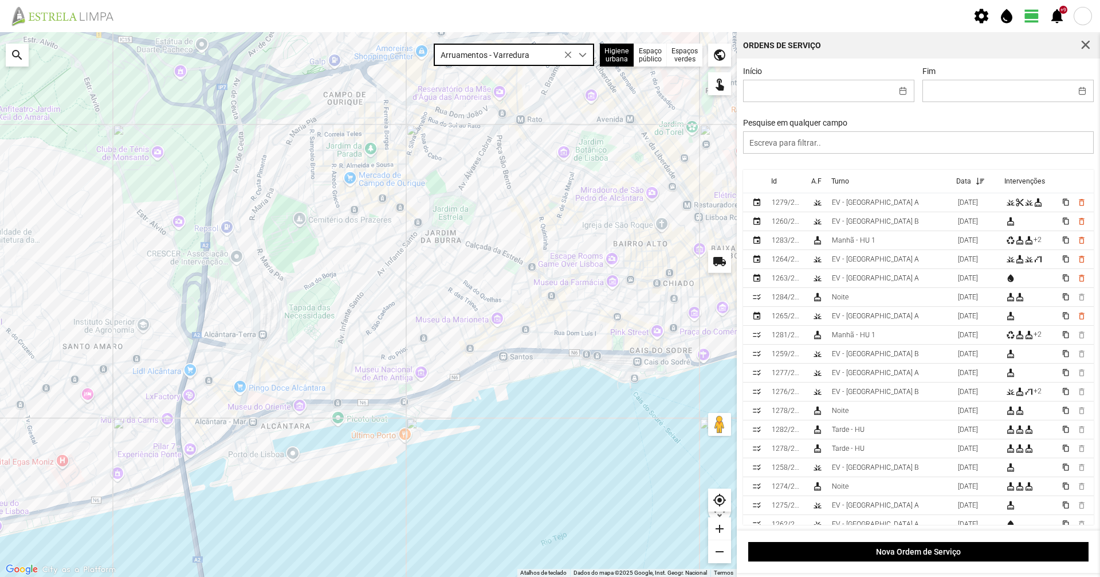
click at [536, 59] on span "Arruamentos - Varredura" at bounding box center [503, 54] width 138 height 21
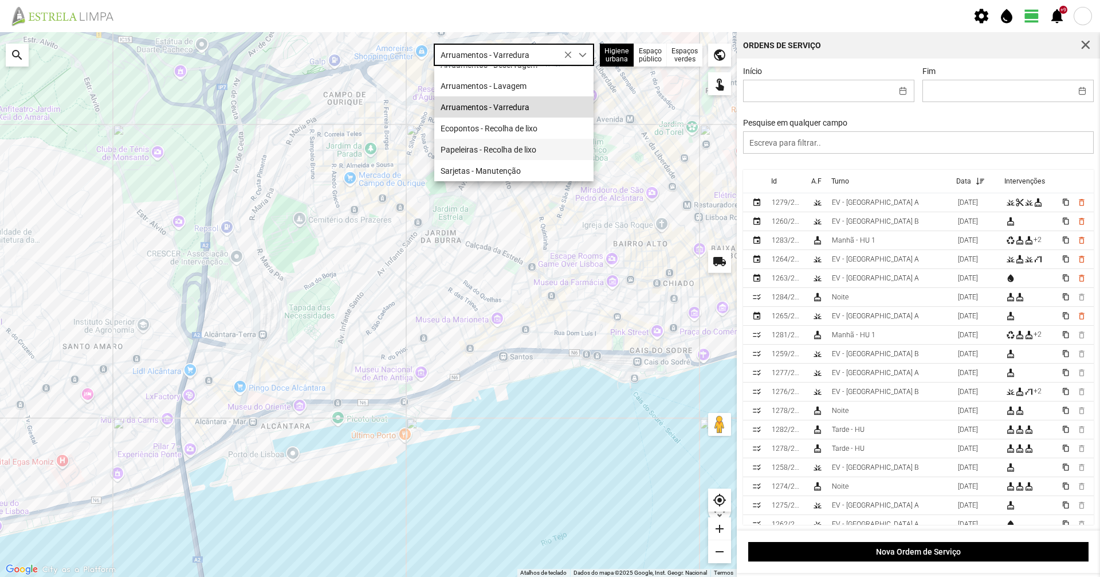
scroll to position [16, 0]
click at [571, 57] on icon at bounding box center [568, 55] width 8 height 8
